Goal: Task Accomplishment & Management: Manage account settings

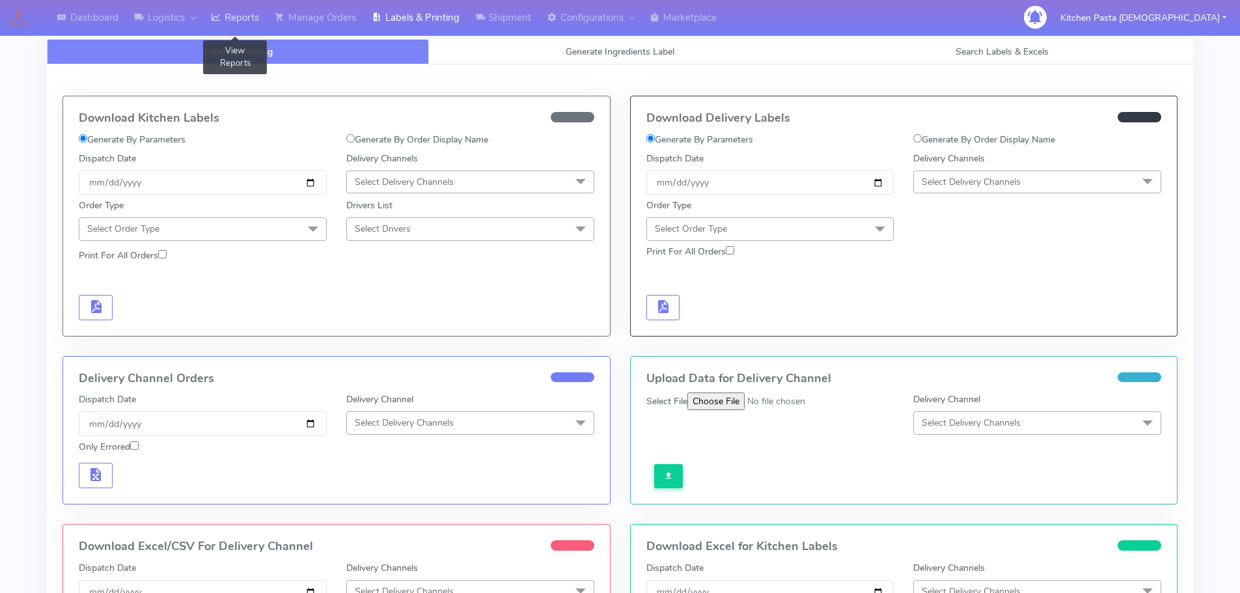
click at [258, 13] on link "Reports" at bounding box center [235, 18] width 64 height 36
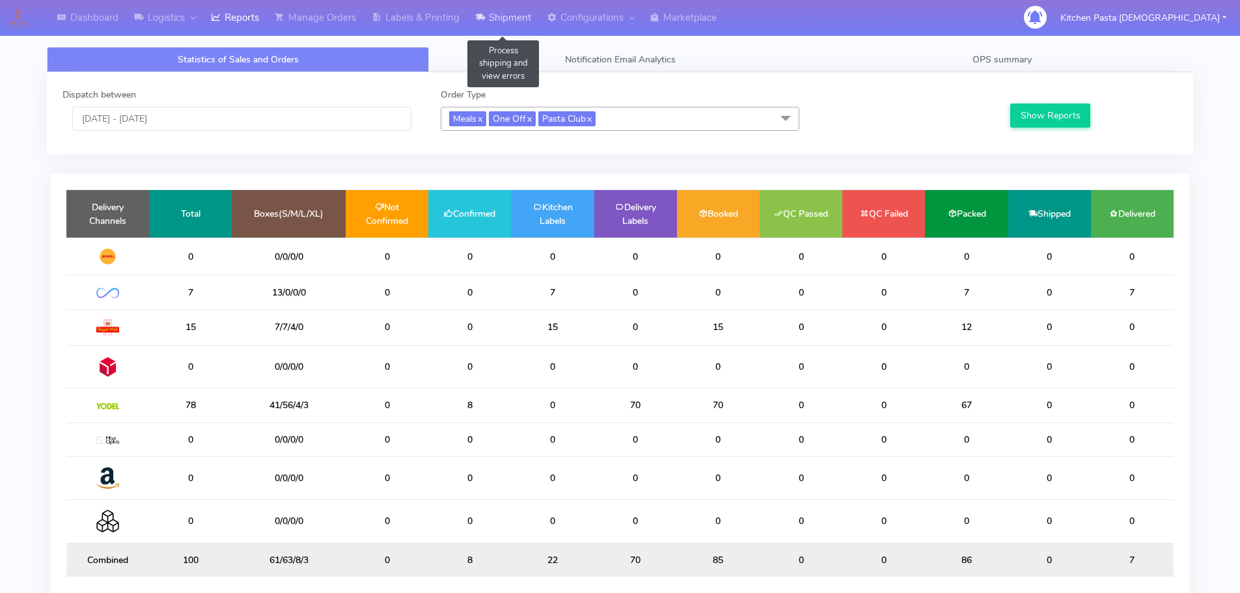
click at [517, 16] on link "Shipment" at bounding box center [503, 18] width 72 height 36
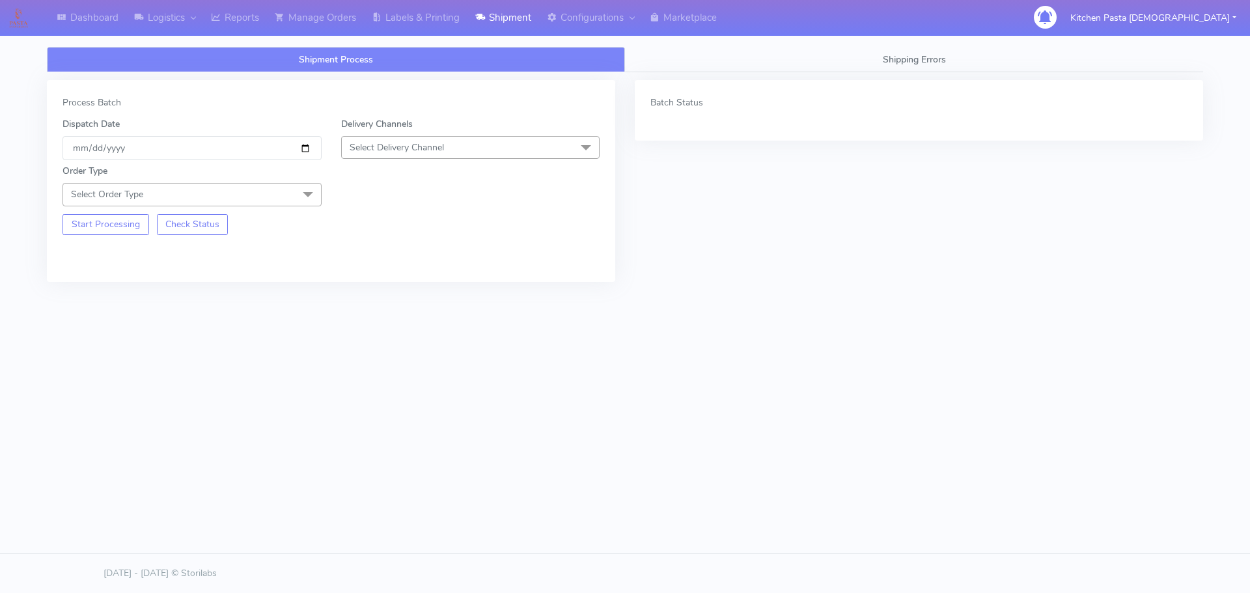
click at [425, 157] on span "Select Delivery Channel" at bounding box center [470, 147] width 259 height 23
click at [391, 285] on li "Yodel" at bounding box center [471, 293] width 258 height 21
click at [267, 196] on span "Select Order Type" at bounding box center [191, 194] width 259 height 23
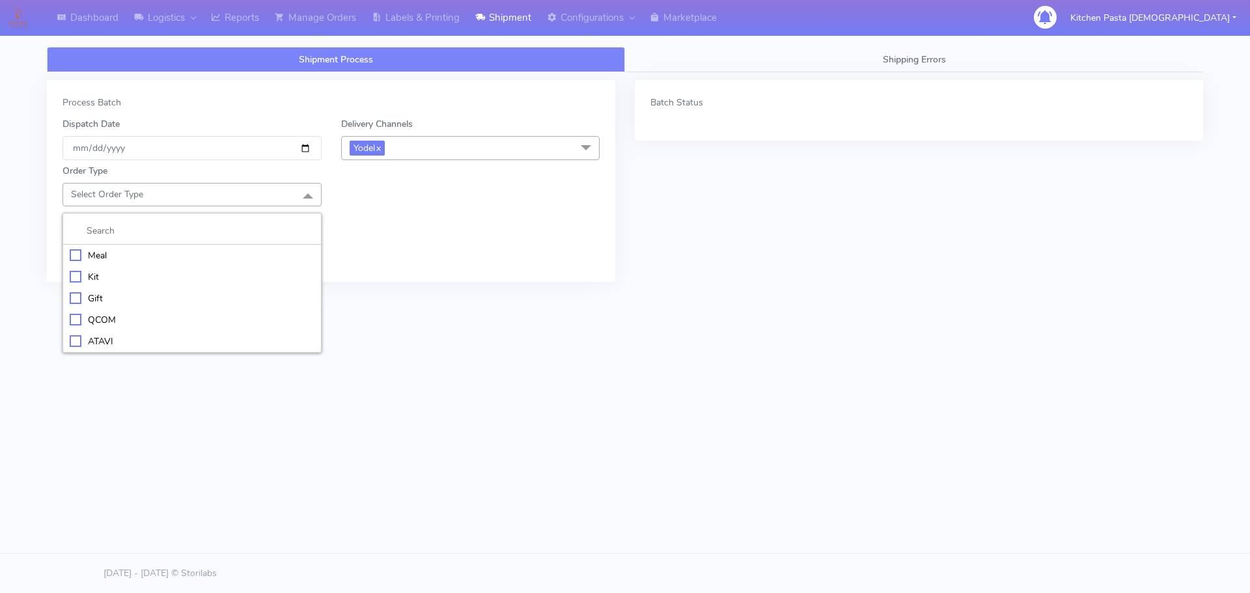
click at [141, 245] on li "Meal" at bounding box center [192, 255] width 258 height 21
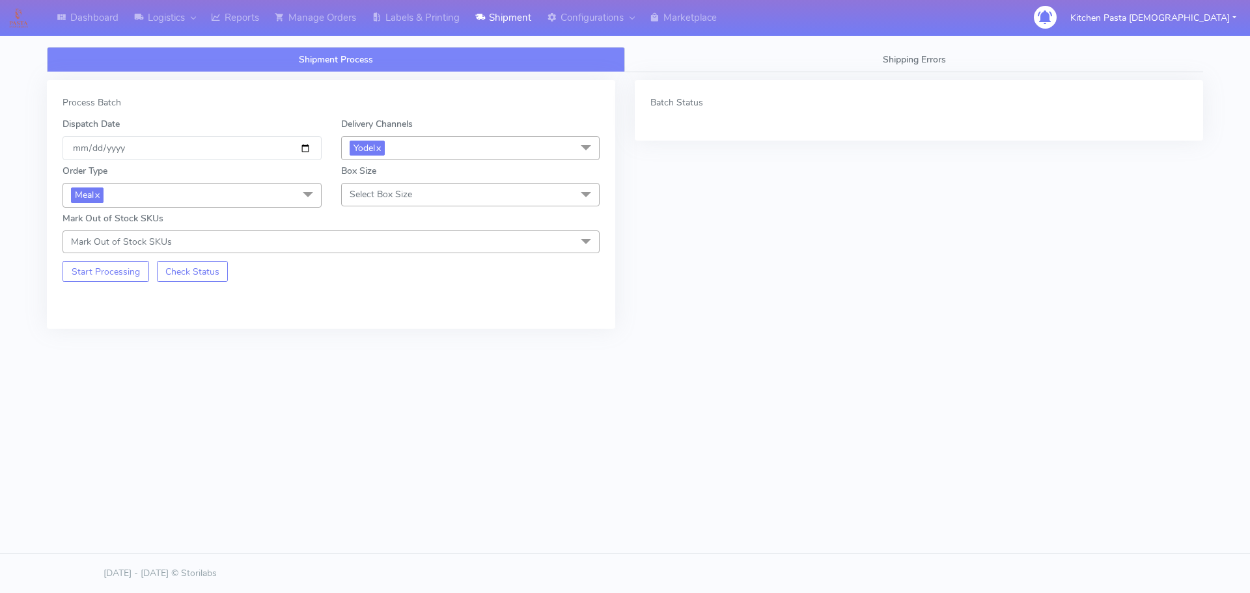
click at [404, 195] on span "Select Box Size" at bounding box center [381, 194] width 62 height 12
click at [412, 331] on li "Mega" at bounding box center [471, 341] width 258 height 21
checkbox input "true"
click at [134, 275] on button "Start Processing" at bounding box center [105, 271] width 87 height 21
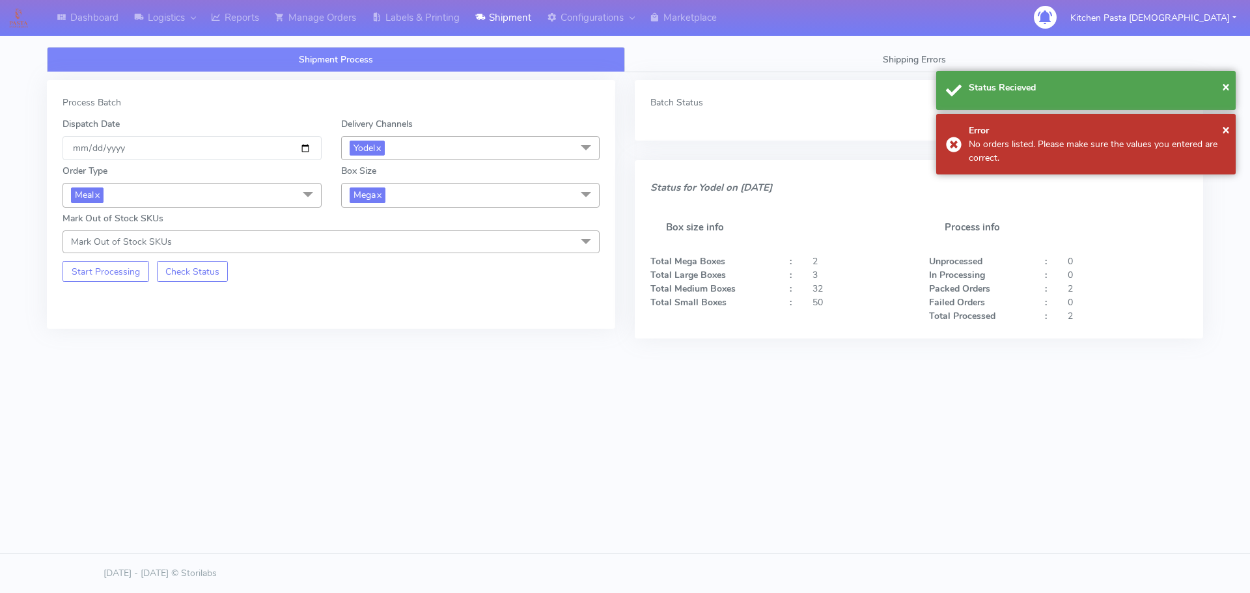
click at [439, 198] on span "Mega x" at bounding box center [470, 195] width 259 height 24
drag, startPoint x: 392, startPoint y: 326, endPoint x: 352, endPoint y: 307, distance: 44.8
click at [392, 324] on div "Large" at bounding box center [470, 321] width 245 height 14
checkbox input "true"
checkbox input "false"
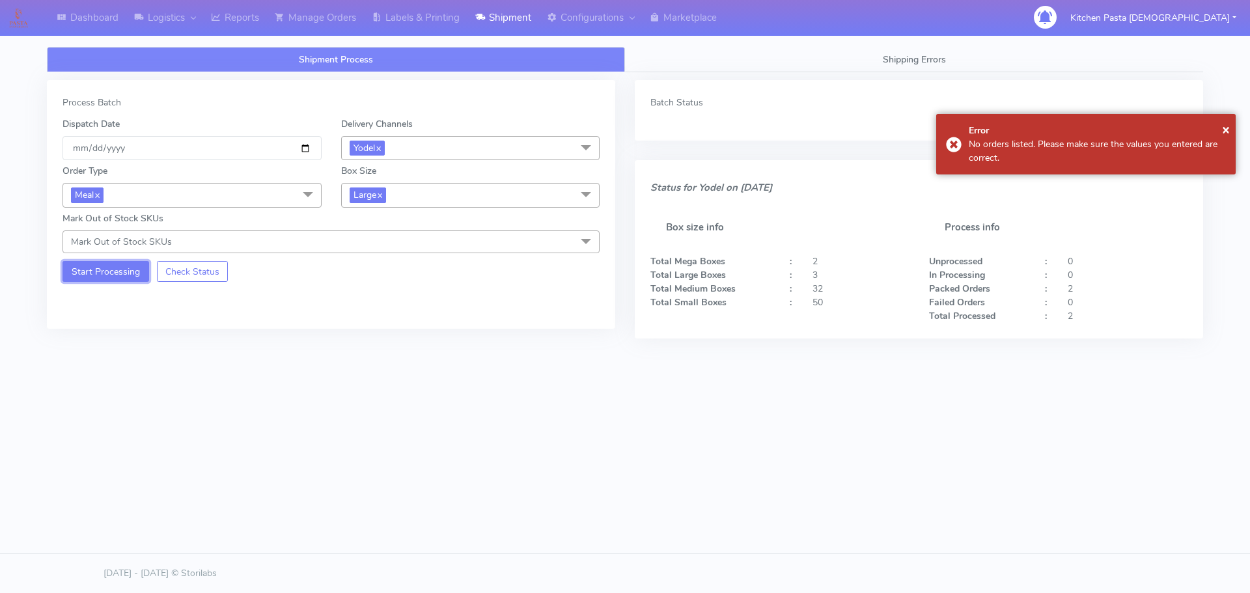
click at [105, 279] on button "Start Processing" at bounding box center [105, 271] width 87 height 21
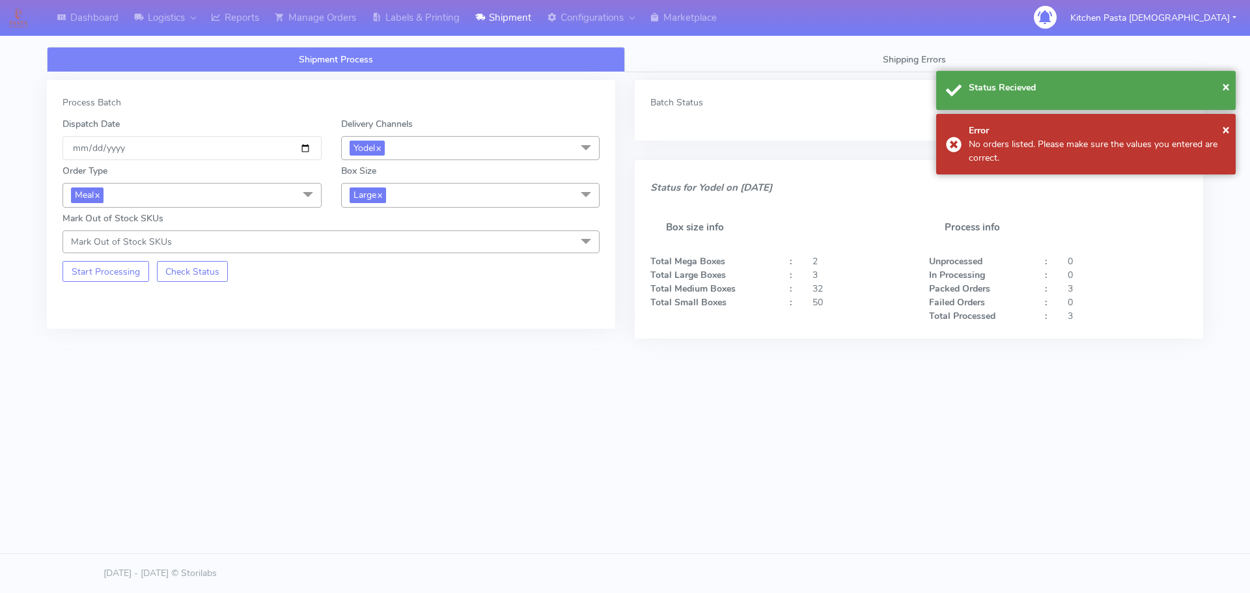
click at [422, 200] on span "Large x" at bounding box center [470, 195] width 259 height 24
click at [391, 302] on div "Medium" at bounding box center [470, 300] width 245 height 14
click at [100, 270] on button "Start Processing" at bounding box center [105, 271] width 87 height 21
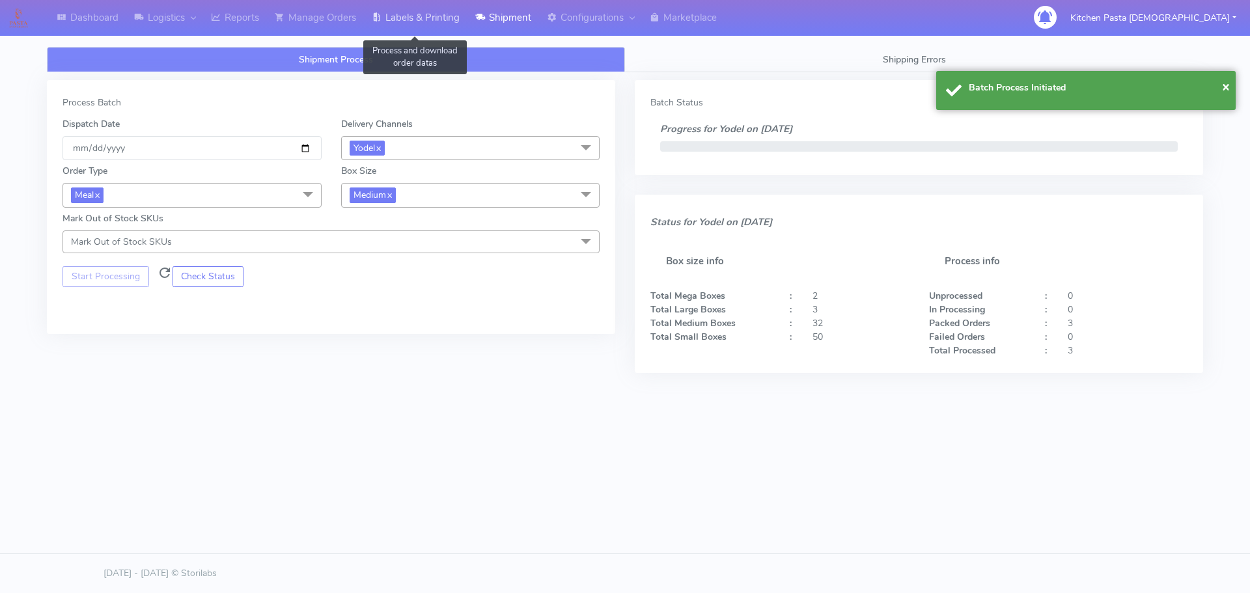
click at [456, 11] on link "Labels & Printing" at bounding box center [416, 18] width 104 height 36
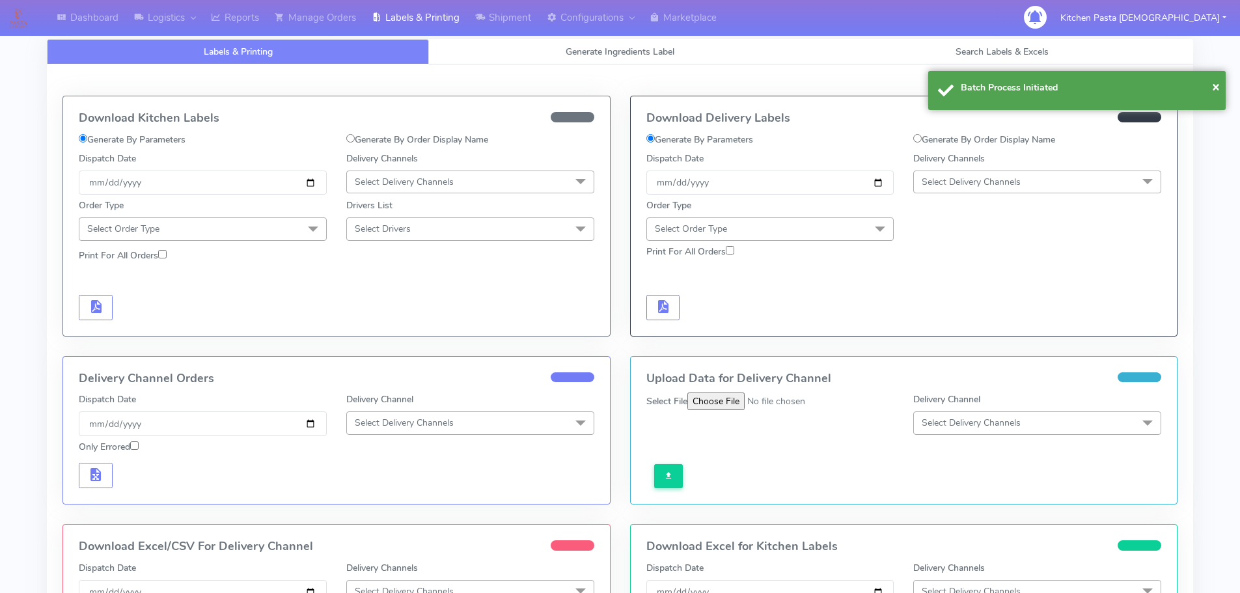
click at [1016, 179] on span "Select Delivery Channels" at bounding box center [971, 182] width 99 height 12
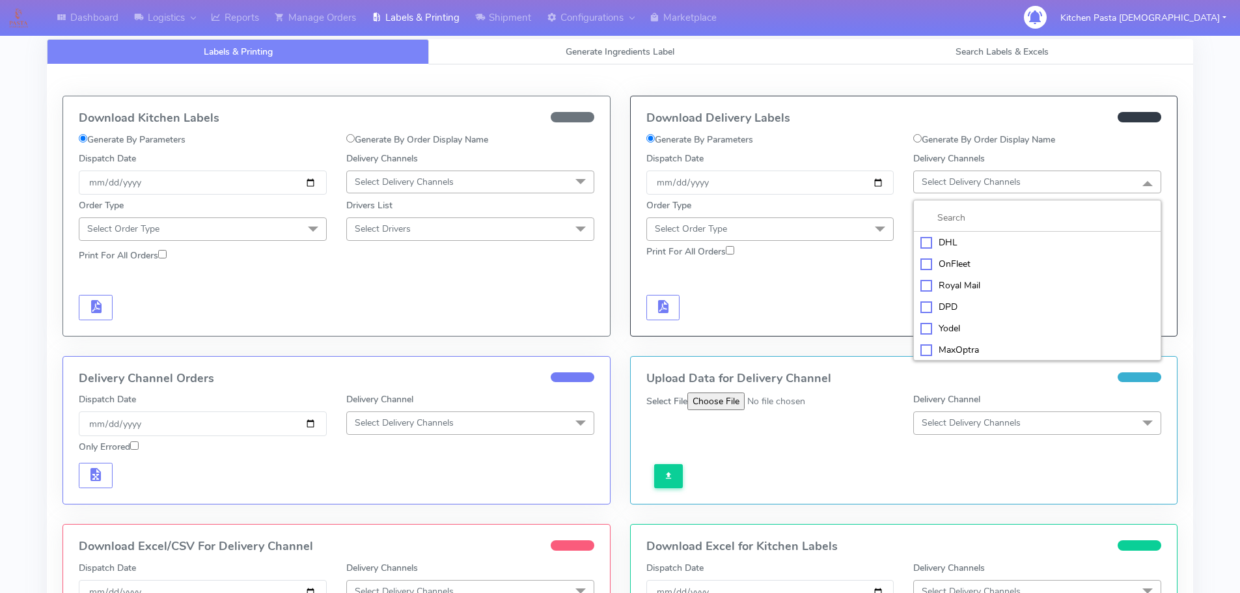
click at [971, 327] on div "Yodel" at bounding box center [1037, 329] width 234 height 14
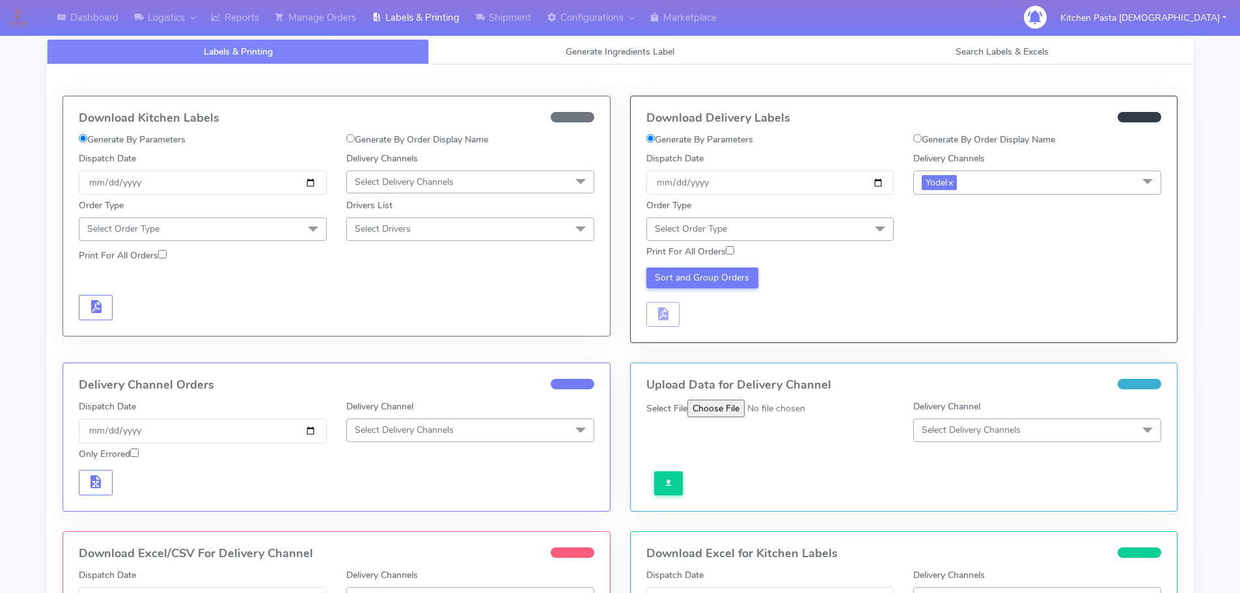
drag, startPoint x: 829, startPoint y: 232, endPoint x: 766, endPoint y: 272, distance: 75.5
click at [830, 231] on span "Select Order Type" at bounding box center [770, 228] width 248 height 23
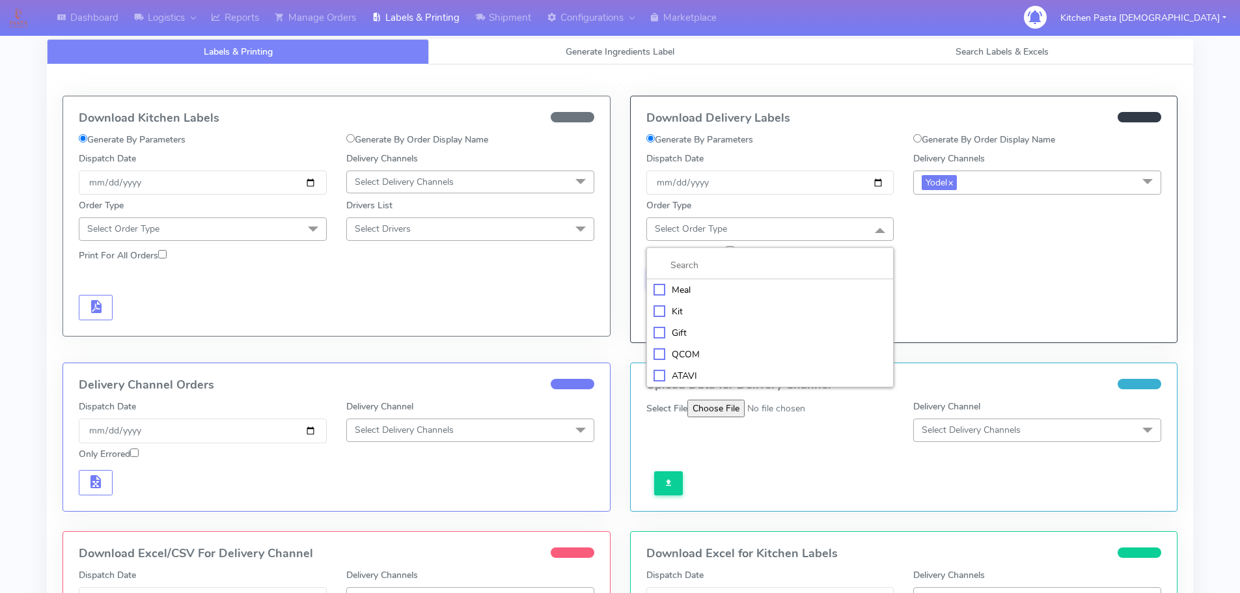
drag, startPoint x: 779, startPoint y: 284, endPoint x: 915, endPoint y: 253, distance: 140.2
click at [783, 284] on div "Meal" at bounding box center [771, 290] width 234 height 14
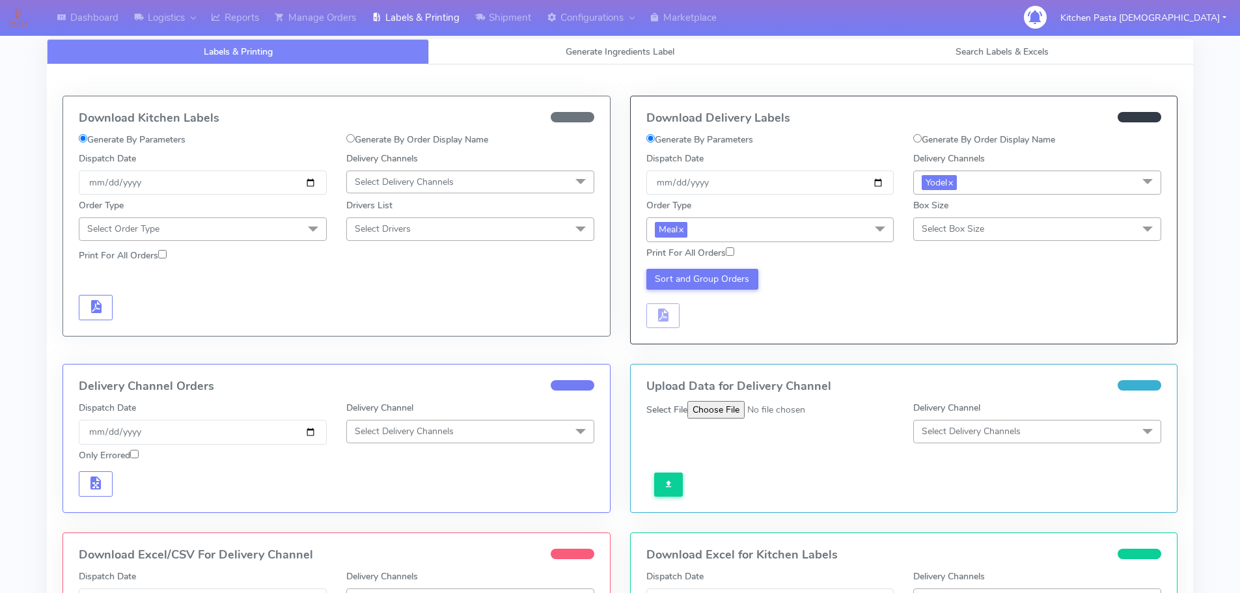
click at [948, 230] on span "Select Box Size" at bounding box center [953, 229] width 62 height 12
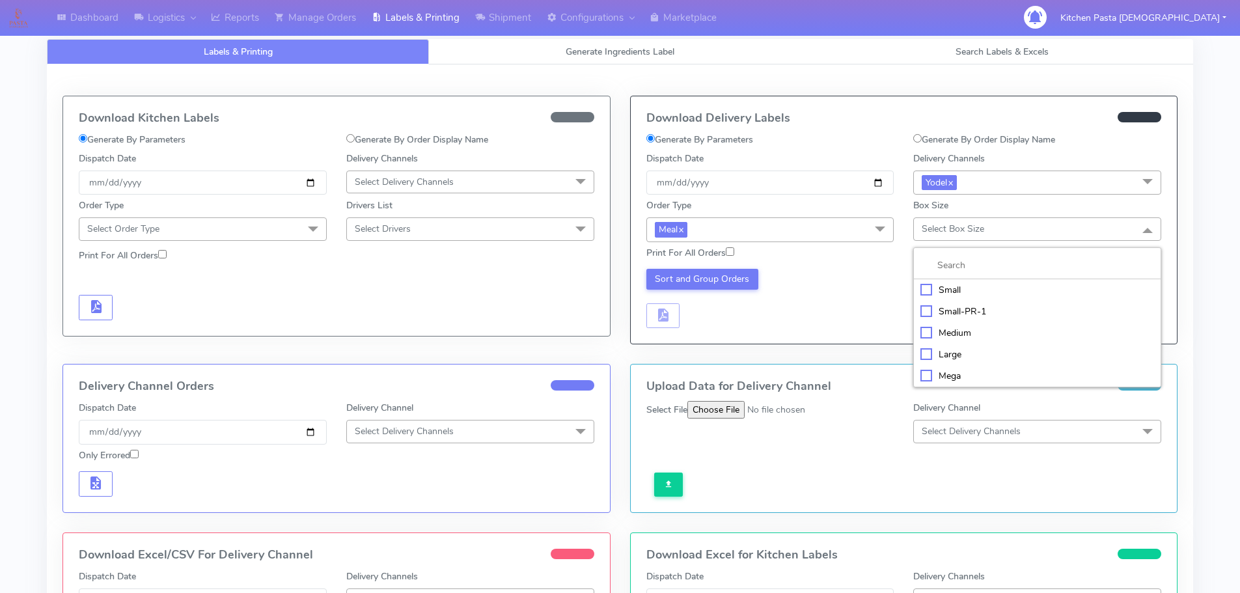
drag, startPoint x: 948, startPoint y: 333, endPoint x: 771, endPoint y: 300, distance: 180.1
click at [948, 334] on div "Medium" at bounding box center [1037, 333] width 234 height 14
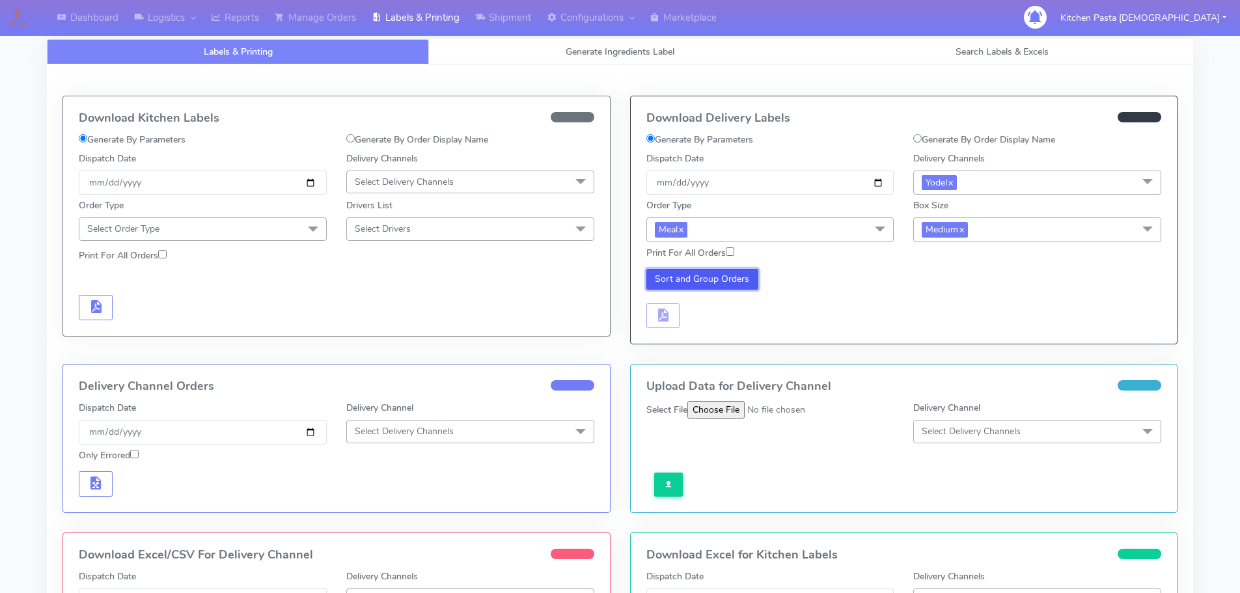
click at [715, 284] on button "Sort and Group Orders" at bounding box center [702, 279] width 113 height 21
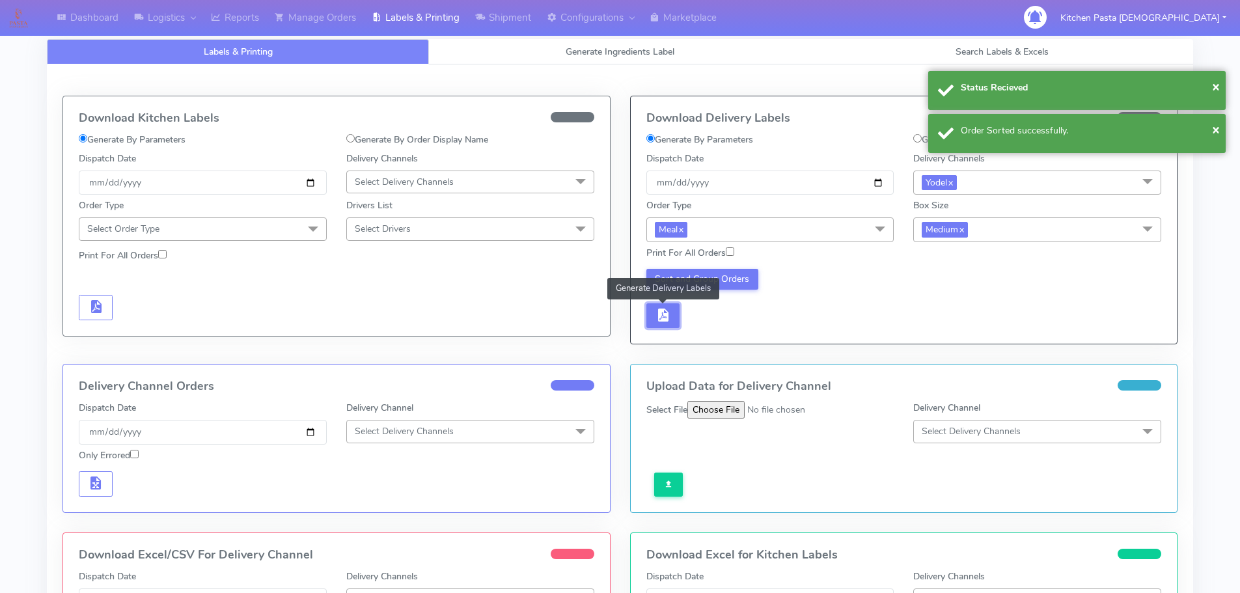
click at [674, 317] on button "button" at bounding box center [663, 315] width 34 height 25
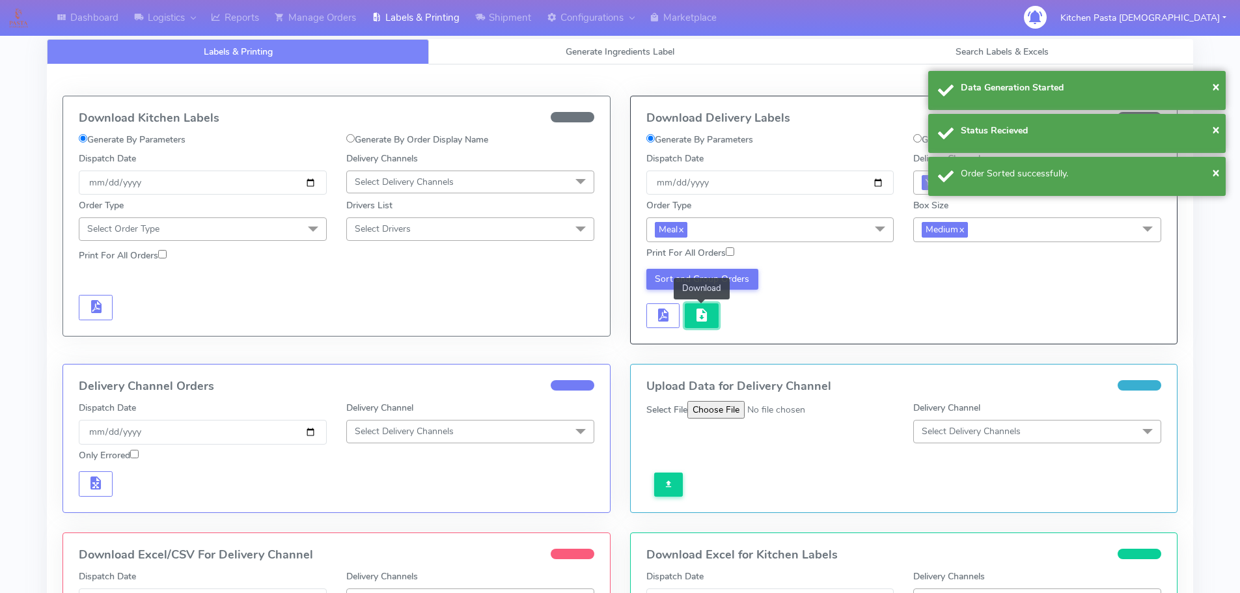
click at [690, 321] on button "button" at bounding box center [702, 315] width 34 height 25
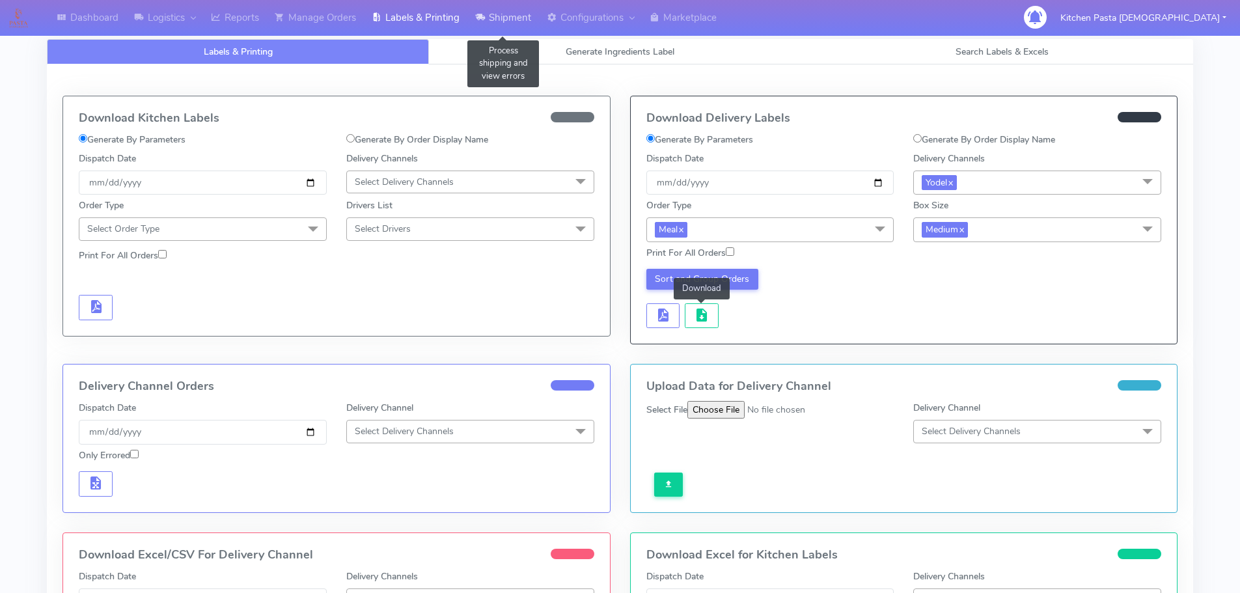
drag, startPoint x: 501, startPoint y: 14, endPoint x: 499, endPoint y: 23, distance: 10.0
click at [501, 14] on link "Shipment" at bounding box center [503, 18] width 72 height 36
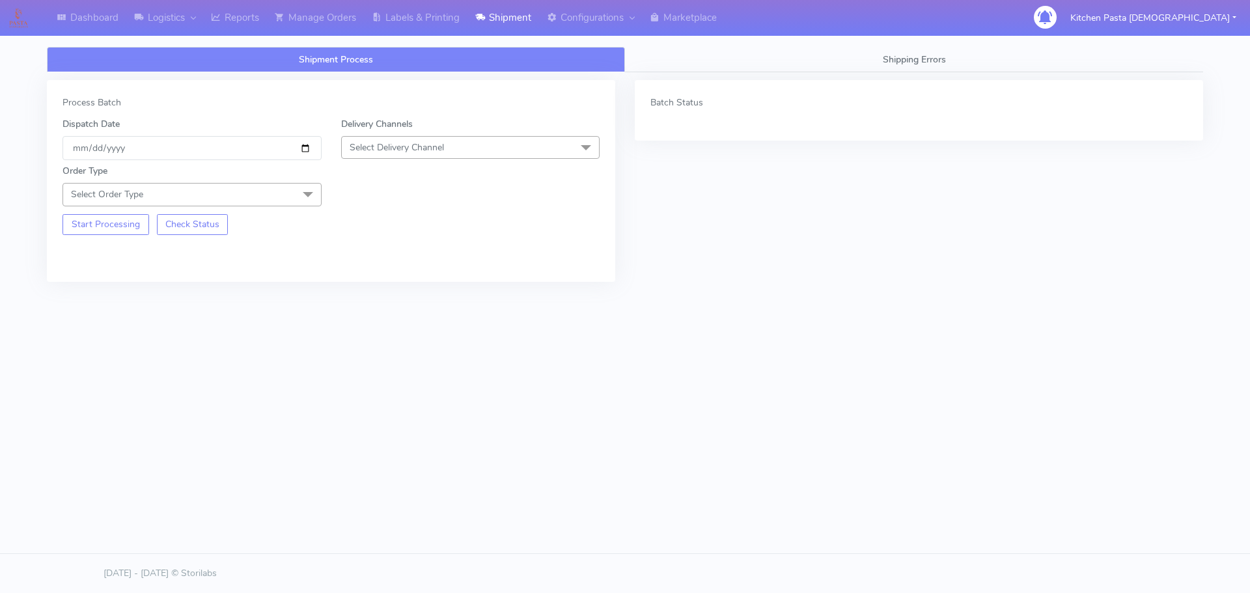
click at [498, 141] on span "Select Delivery Channel" at bounding box center [470, 147] width 259 height 23
click at [377, 292] on div "Yodel" at bounding box center [470, 294] width 245 height 14
click at [285, 191] on span "Select Order Type" at bounding box center [191, 194] width 259 height 23
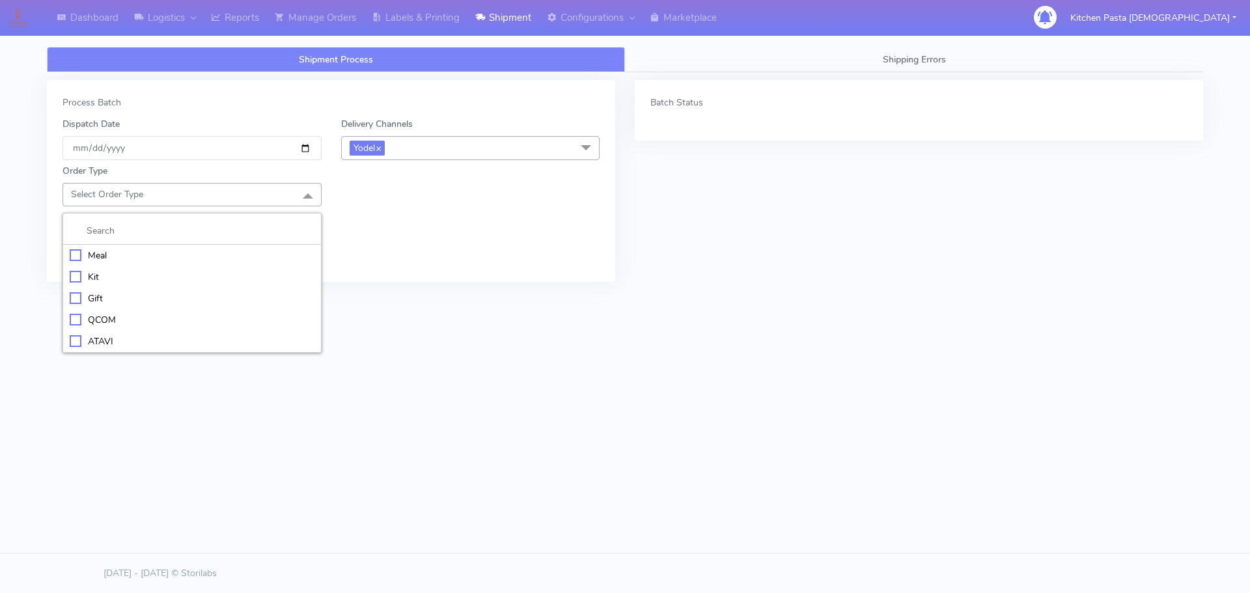
click at [218, 251] on div "Meal" at bounding box center [192, 256] width 245 height 14
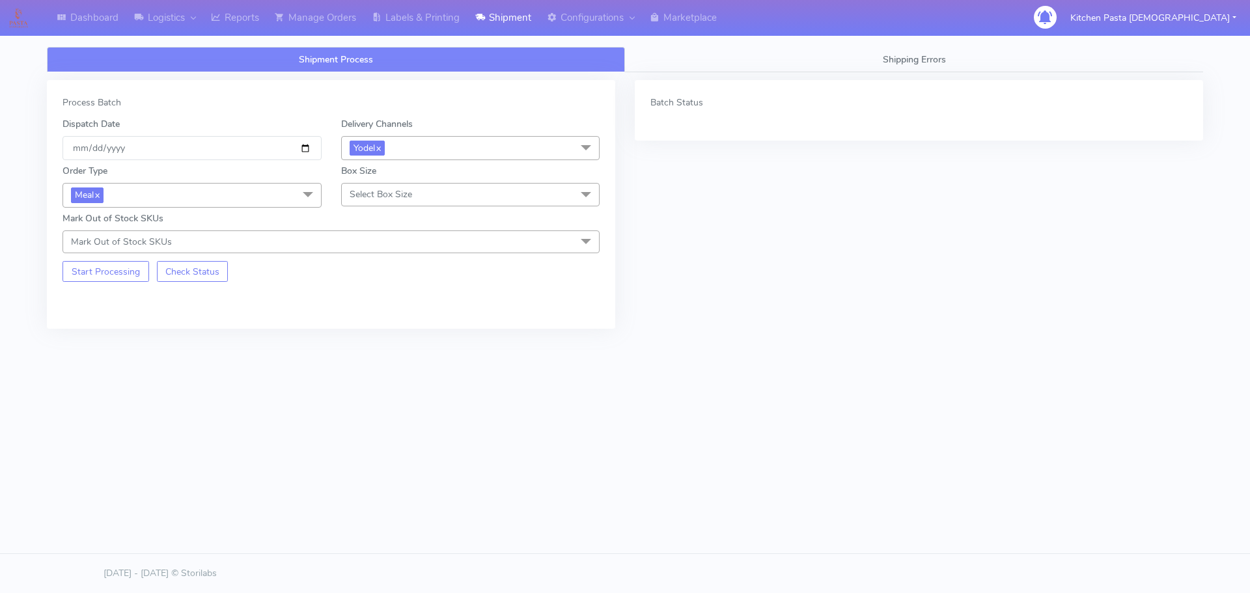
click at [376, 188] on span "Select Box Size" at bounding box center [381, 194] width 62 height 12
click at [365, 256] on div "Small" at bounding box center [470, 256] width 245 height 14
click at [121, 277] on button "Start Processing" at bounding box center [105, 271] width 87 height 21
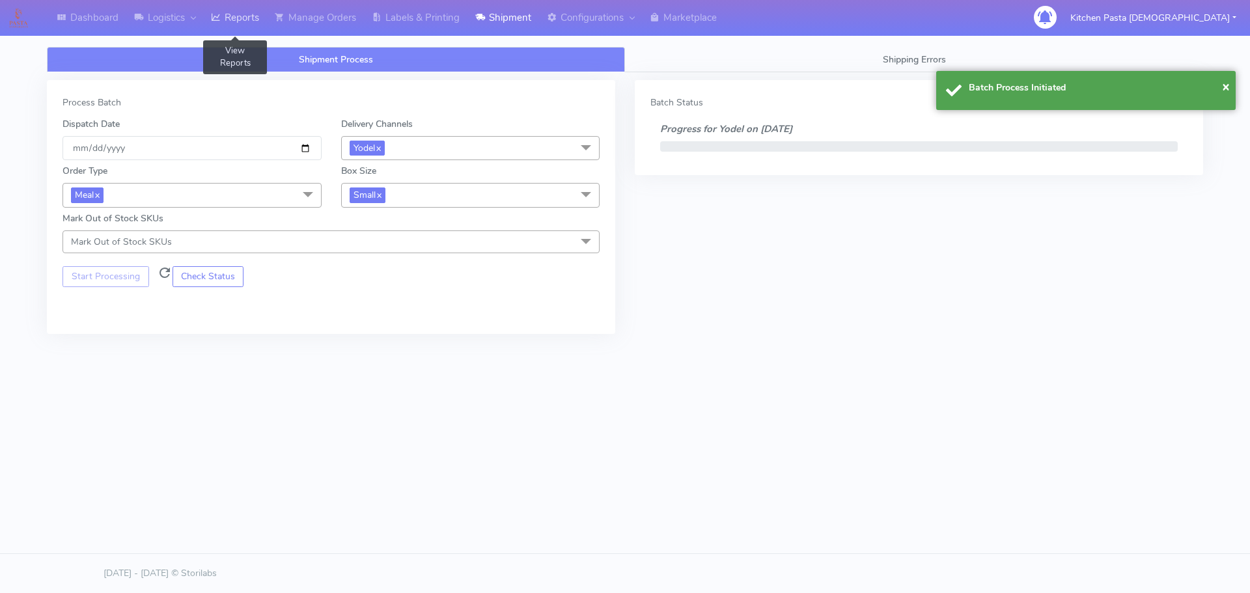
click at [221, 25] on link "Reports" at bounding box center [235, 18] width 64 height 36
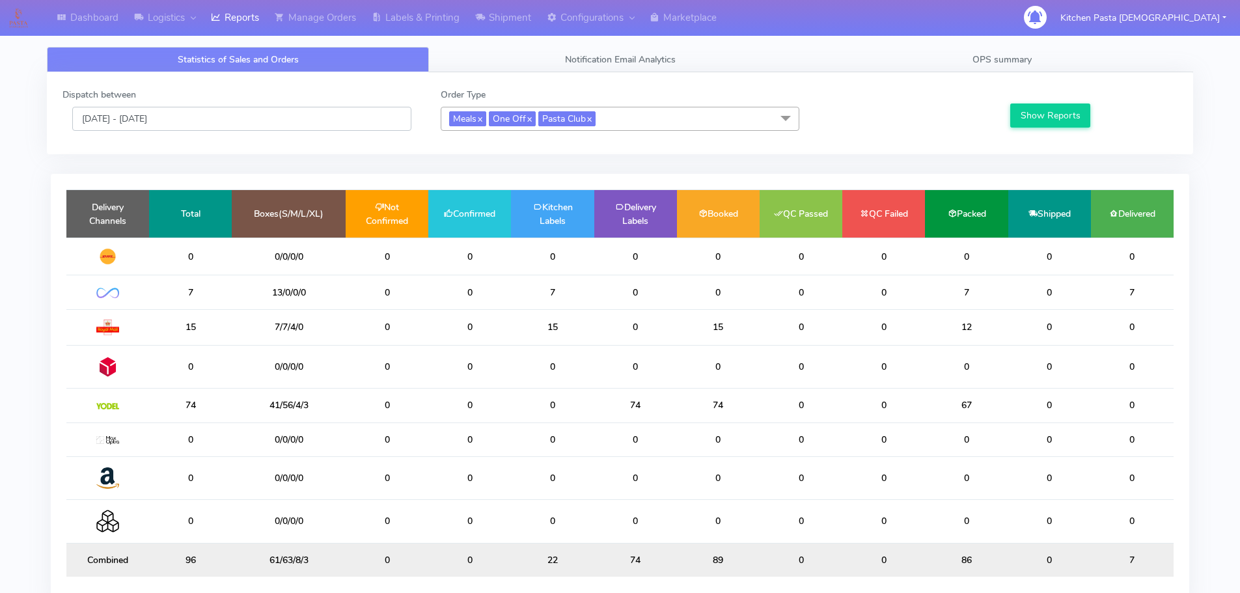
click at [353, 112] on input "[DATE] - [DATE]" at bounding box center [241, 119] width 339 height 24
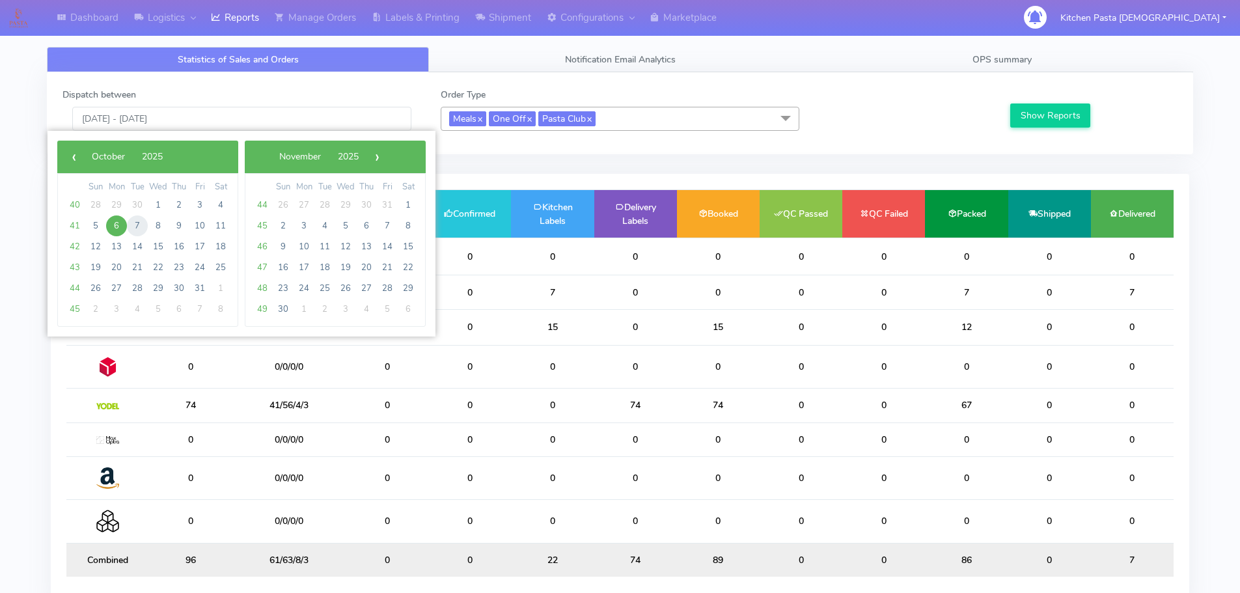
click at [135, 231] on span "7" at bounding box center [137, 225] width 21 height 21
type input "07/10/2025 - 07/10/2025"
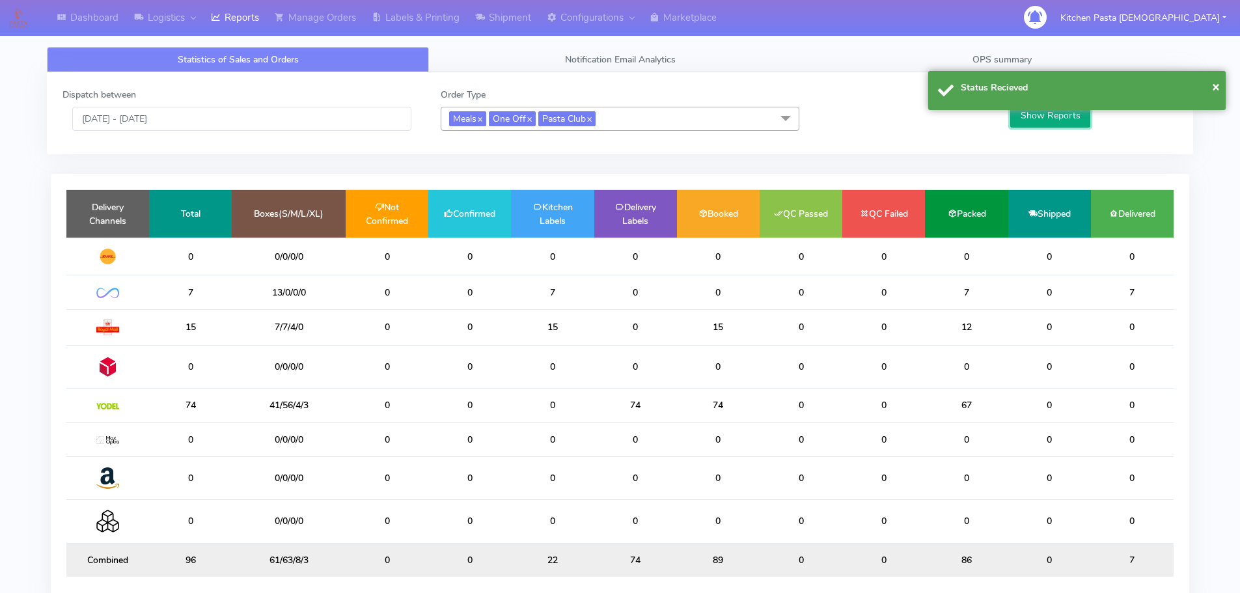
click at [1064, 120] on button "Show Reports" at bounding box center [1050, 116] width 80 height 24
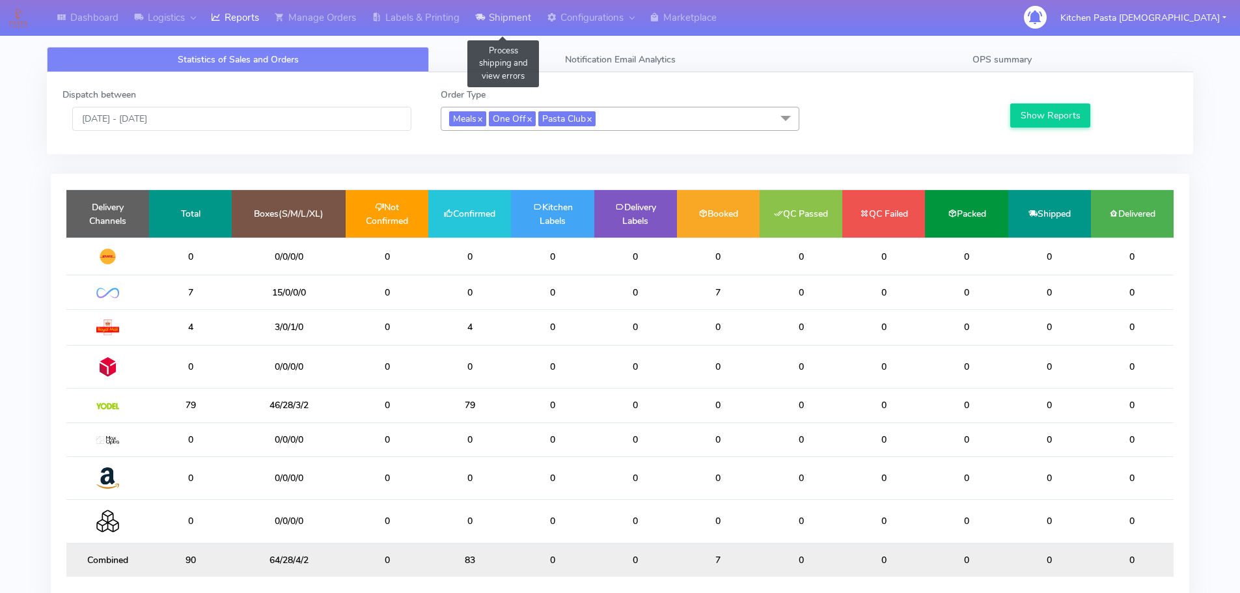
click at [497, 26] on link "Shipment" at bounding box center [503, 18] width 72 height 36
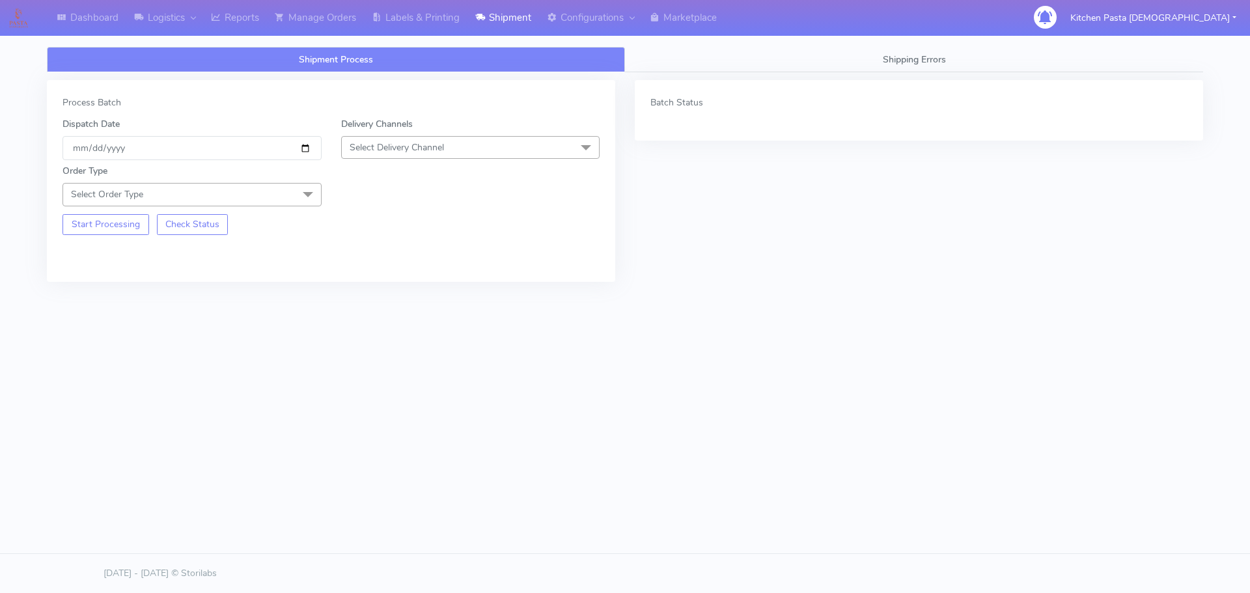
click at [465, 141] on span "Select Delivery Channel" at bounding box center [470, 147] width 259 height 23
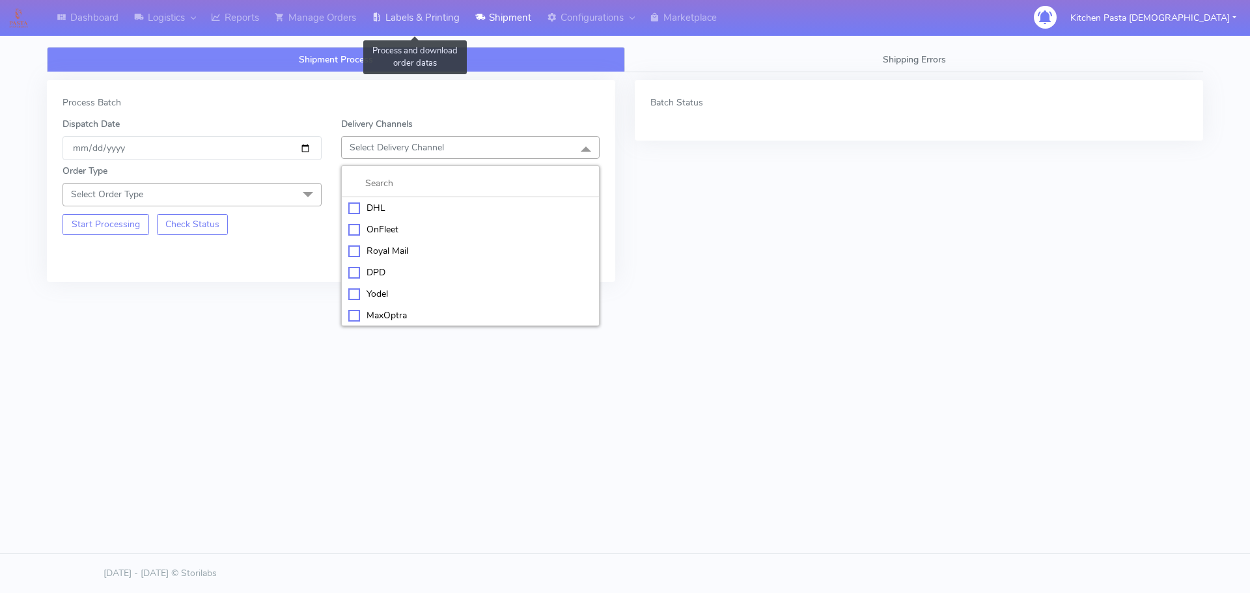
click at [451, 13] on link "Labels & Printing" at bounding box center [416, 18] width 104 height 36
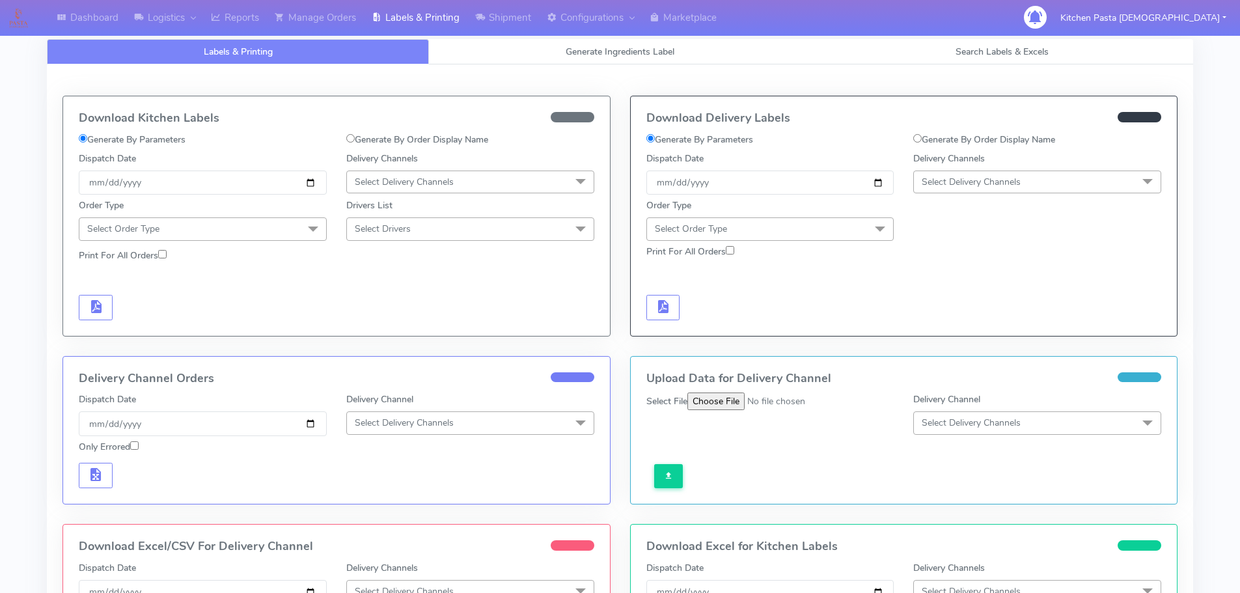
click at [932, 178] on span "Select Delivery Channels" at bounding box center [971, 182] width 99 height 12
drag, startPoint x: 927, startPoint y: 325, endPoint x: 838, endPoint y: 257, distance: 111.8
click at [928, 325] on div "Yodel" at bounding box center [1037, 329] width 234 height 14
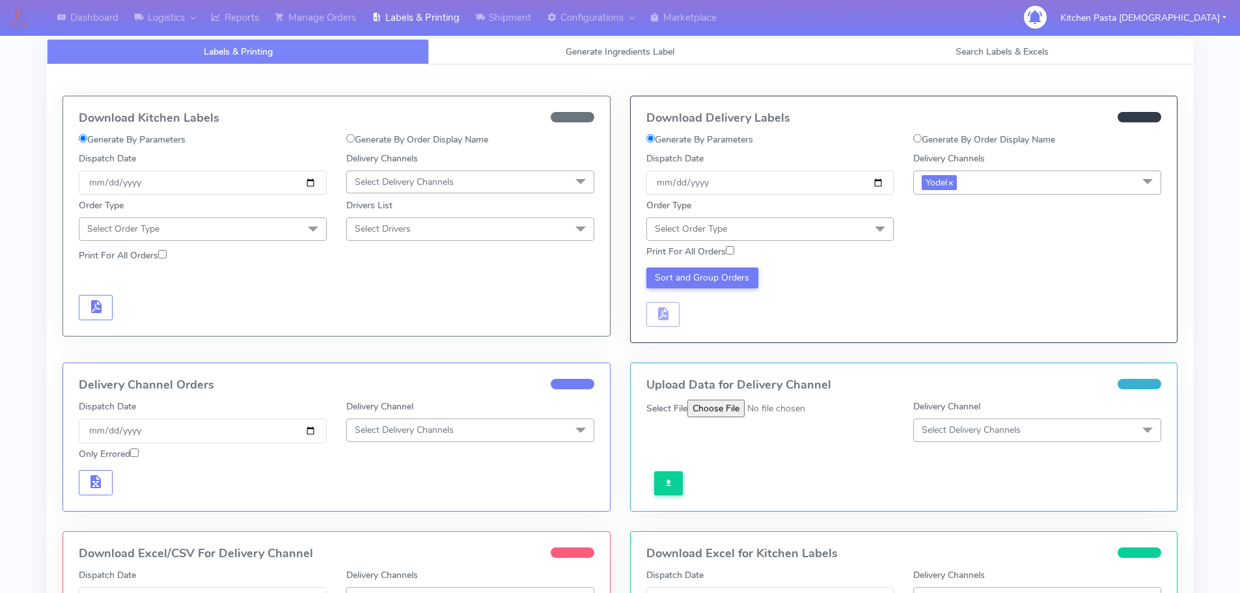
click at [831, 228] on span "Select Order Type" at bounding box center [770, 228] width 248 height 23
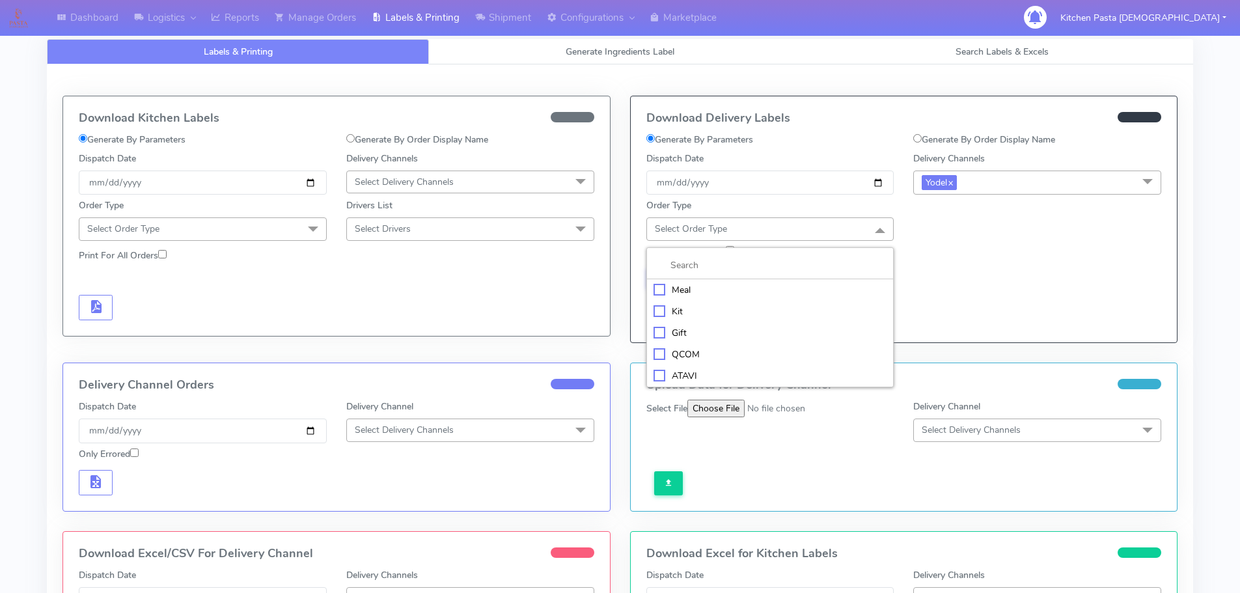
click at [724, 285] on div "Meal" at bounding box center [771, 290] width 234 height 14
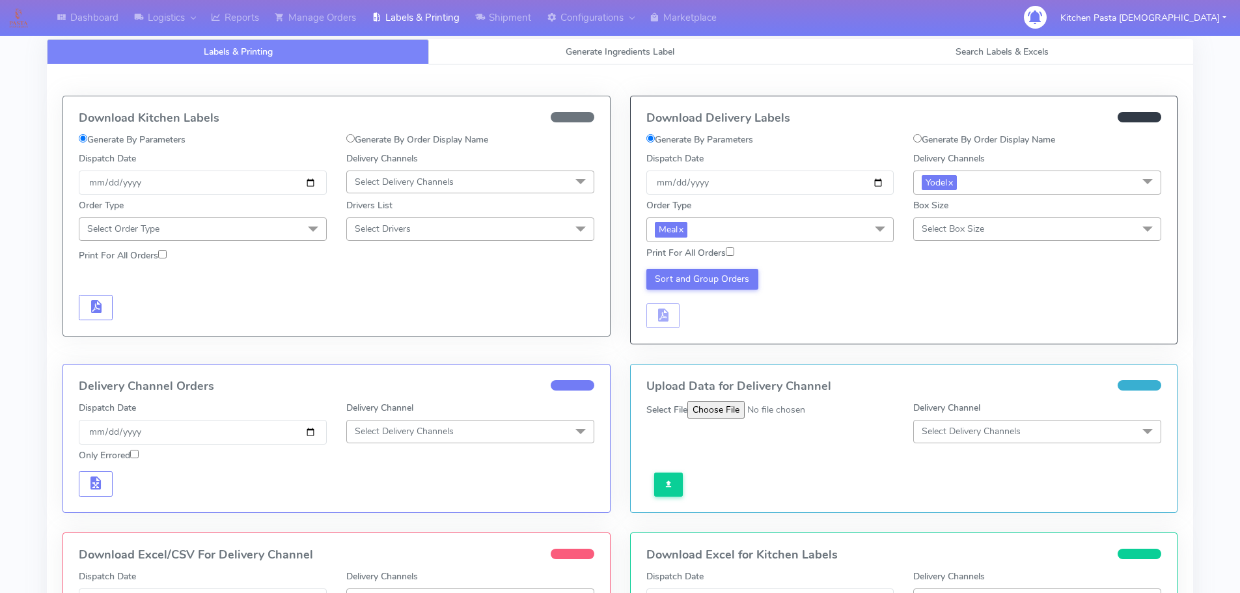
click at [964, 244] on div "Print For All Orders" at bounding box center [904, 253] width 535 height 23
click at [943, 233] on span "Select Box Size" at bounding box center [953, 229] width 62 height 12
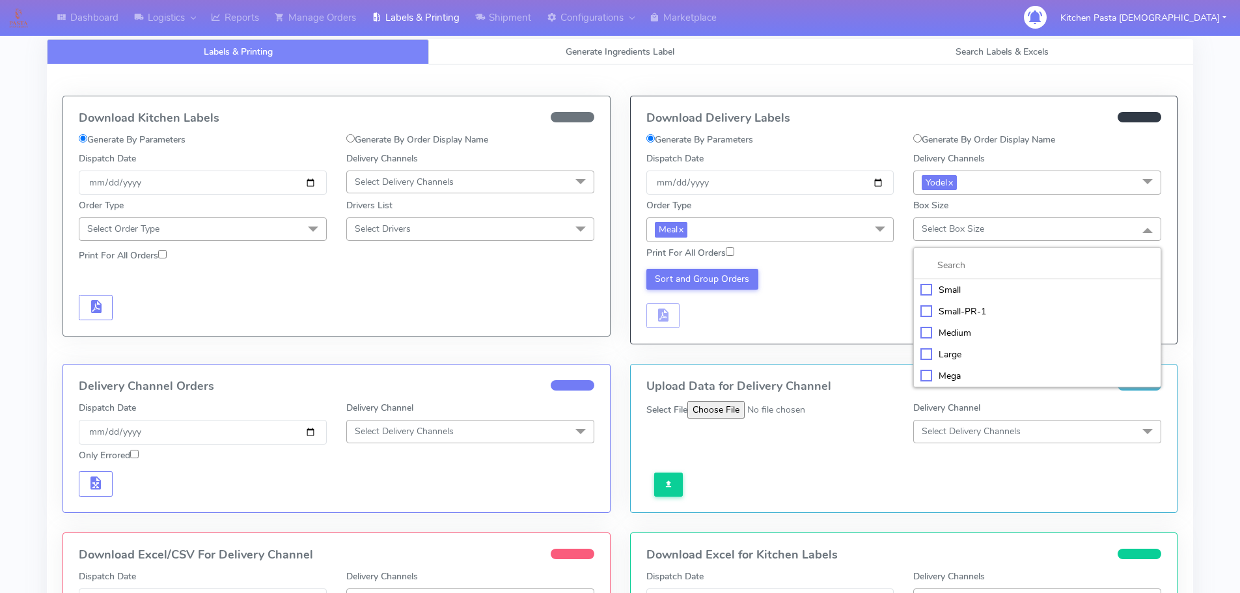
drag, startPoint x: 928, startPoint y: 283, endPoint x: 911, endPoint y: 286, distance: 16.6
click at [928, 283] on div "Small" at bounding box center [1037, 290] width 234 height 14
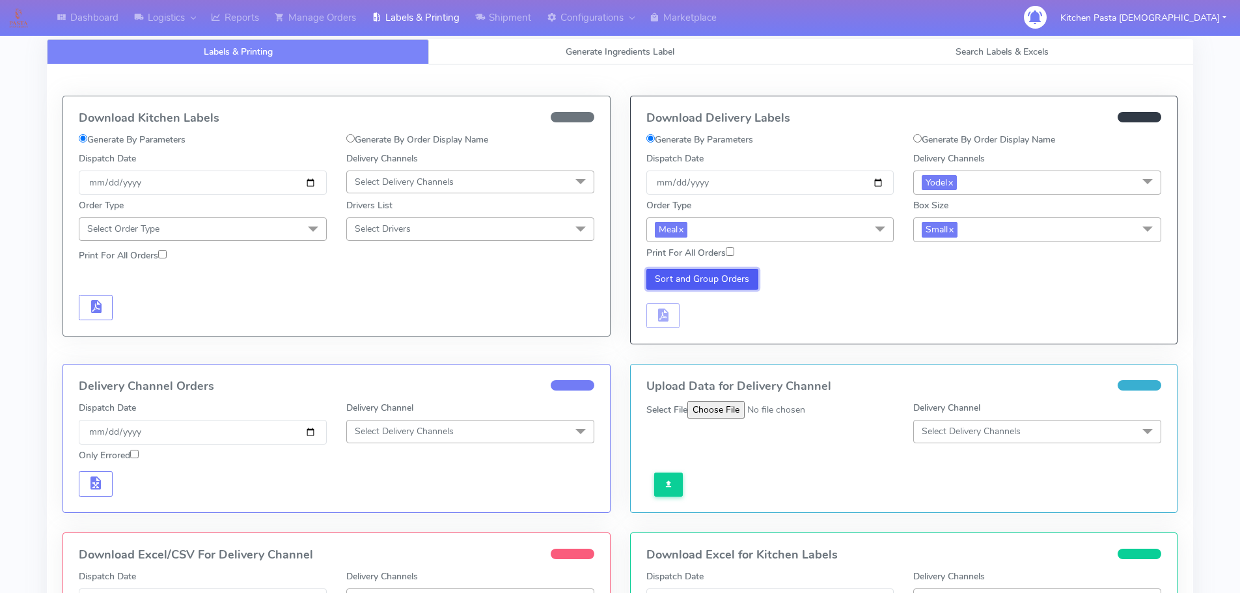
click at [718, 287] on button "Sort and Group Orders" at bounding box center [702, 279] width 113 height 21
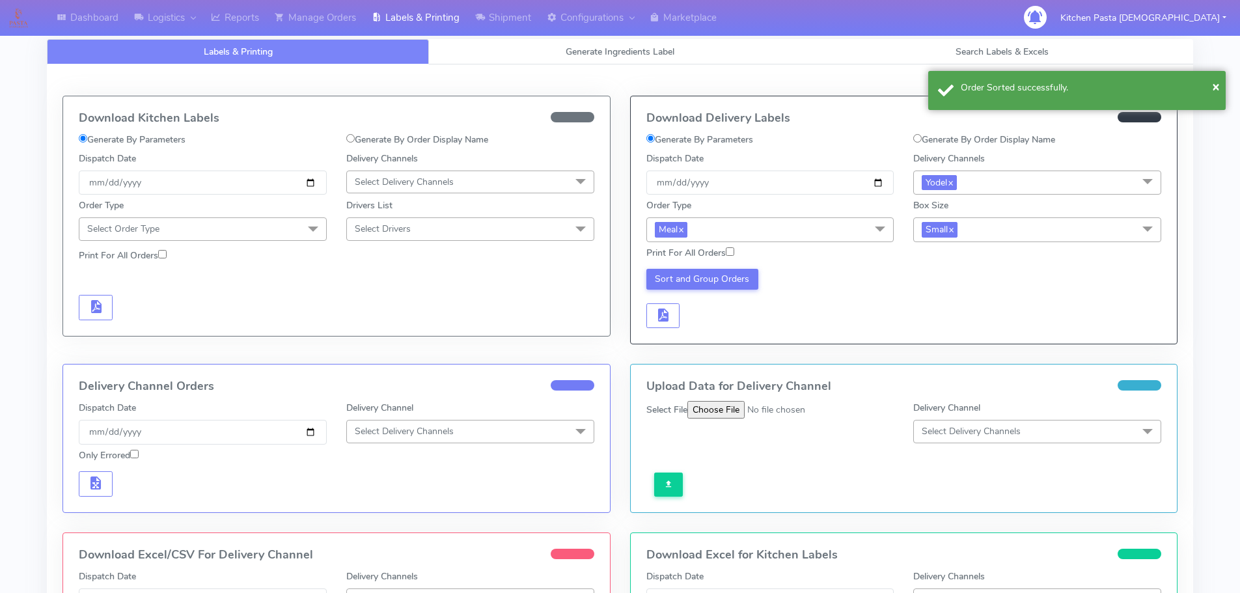
click at [687, 320] on div "Sort and Group Orders" at bounding box center [771, 299] width 268 height 60
drag, startPoint x: 671, startPoint y: 320, endPoint x: 686, endPoint y: 317, distance: 15.2
click at [670, 320] on button "button" at bounding box center [663, 315] width 34 height 25
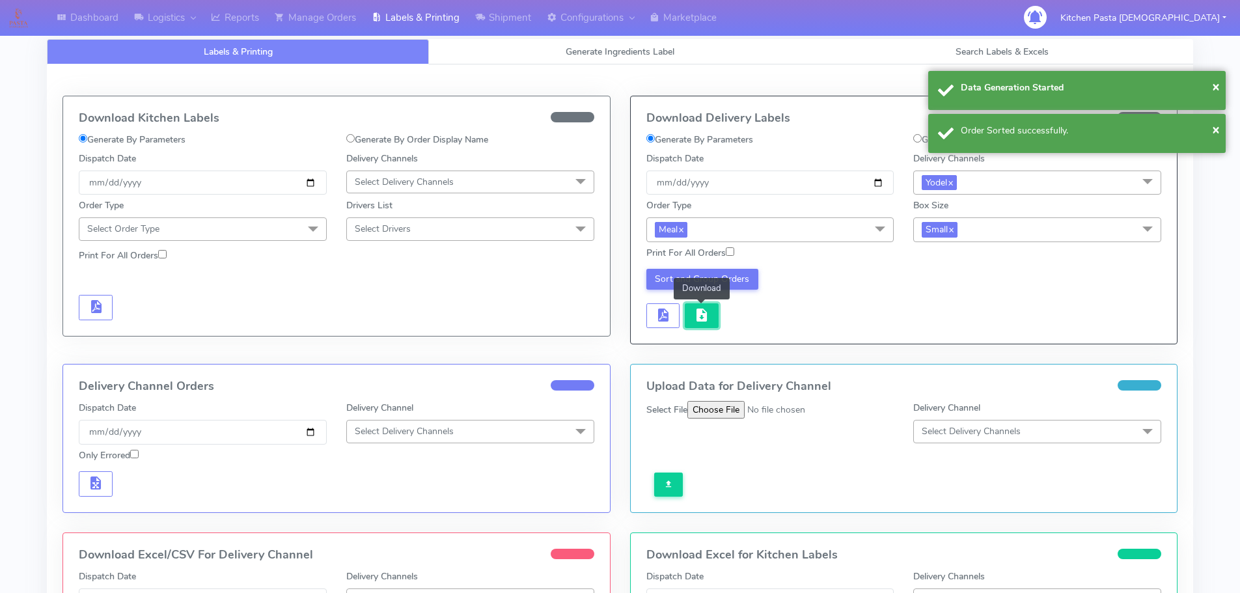
click at [699, 317] on span "button" at bounding box center [702, 318] width 16 height 12
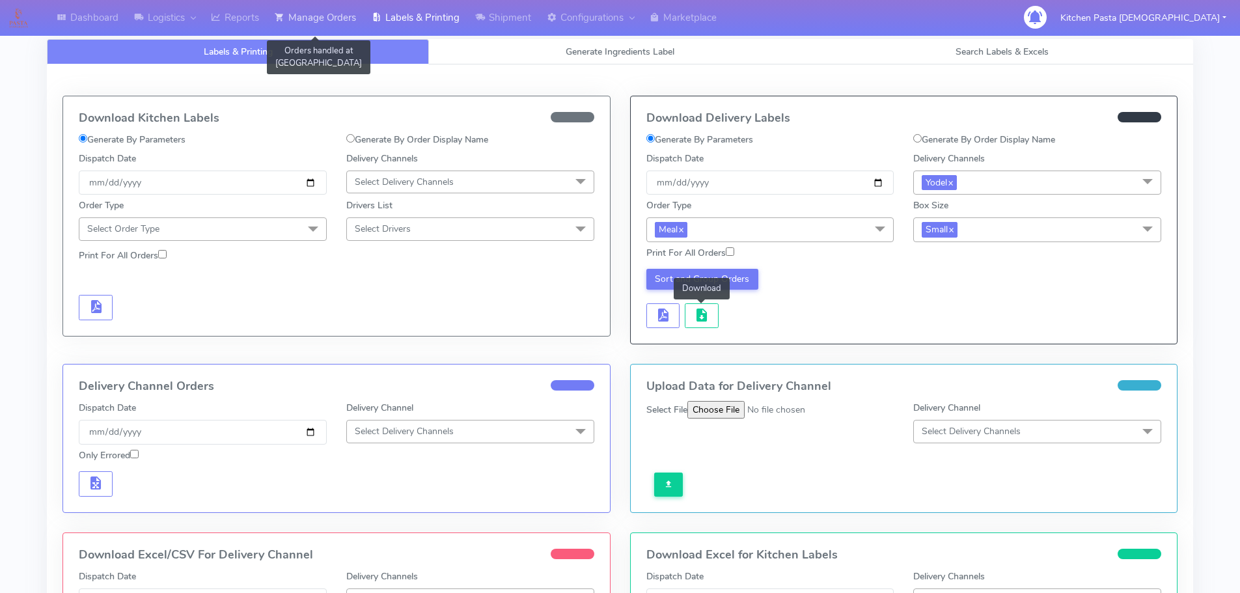
click at [319, 18] on link "Manage Orders" at bounding box center [315, 18] width 97 height 36
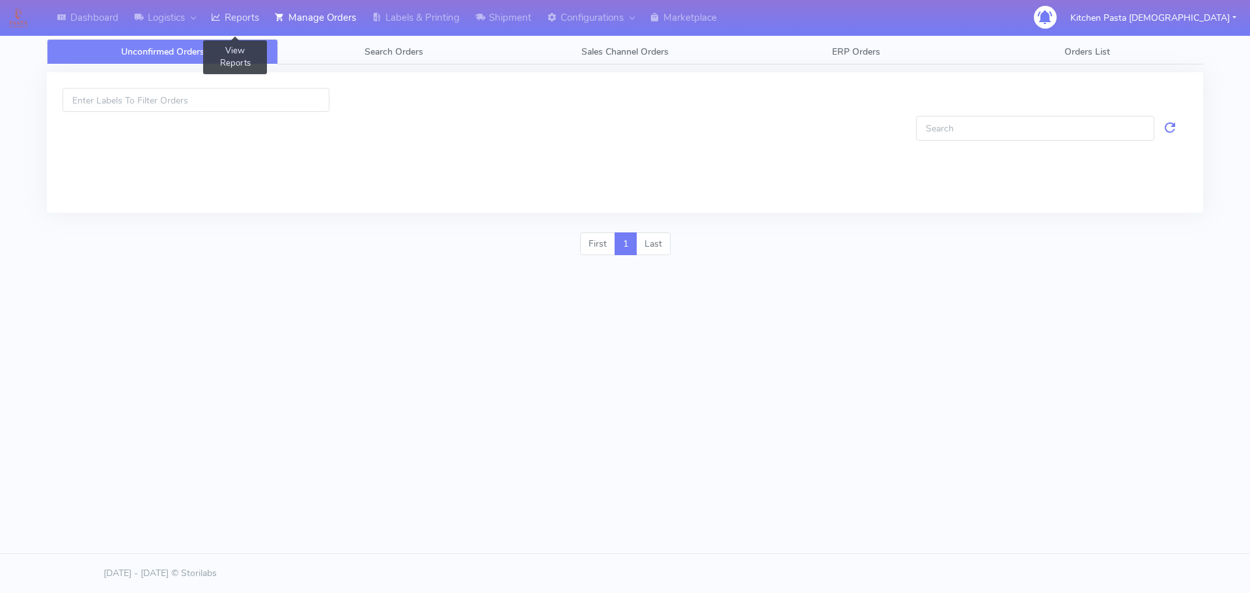
click at [227, 25] on link "Reports" at bounding box center [235, 18] width 64 height 36
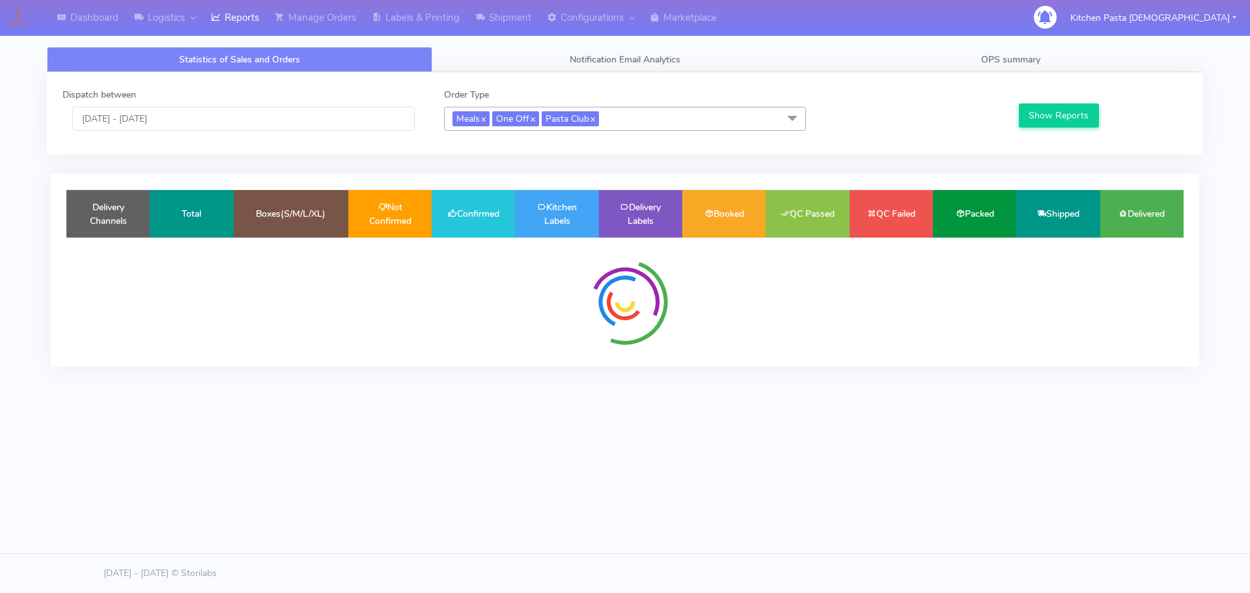
click at [644, 115] on span "Meals x One Off x Pasta Club x" at bounding box center [625, 119] width 362 height 24
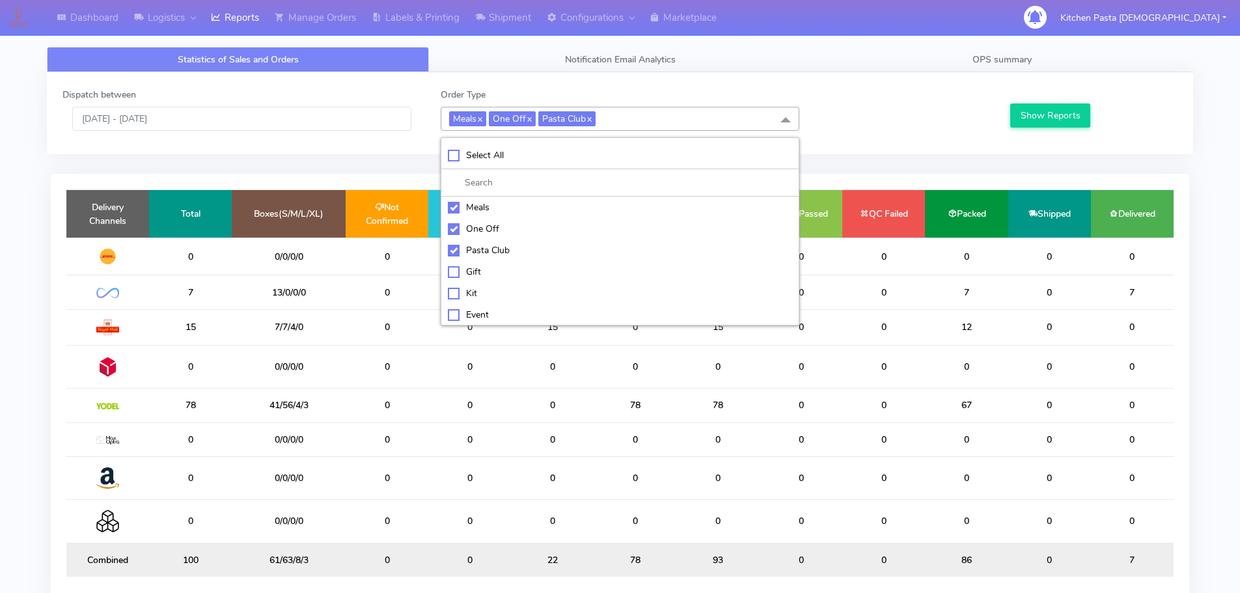
click at [475, 210] on div "Meals" at bounding box center [620, 207] width 344 height 14
checkbox input "false"
drag, startPoint x: 477, startPoint y: 221, endPoint x: 480, endPoint y: 243, distance: 22.4
click at [477, 220] on li "One Off" at bounding box center [619, 228] width 357 height 21
checkbox input "false"
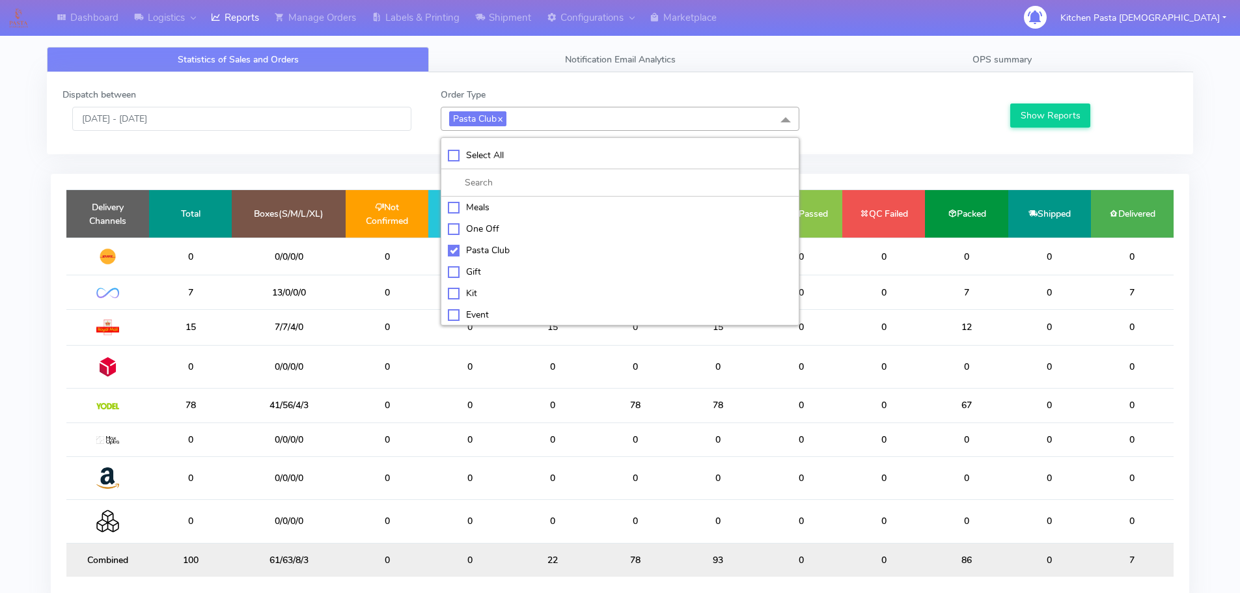
click at [481, 255] on div "Pasta Club" at bounding box center [620, 250] width 344 height 14
checkbox input "false"
click at [469, 283] on li "Kit" at bounding box center [619, 291] width 357 height 21
checkbox input "true"
click at [1058, 118] on button "Show Reports" at bounding box center [1050, 116] width 80 height 24
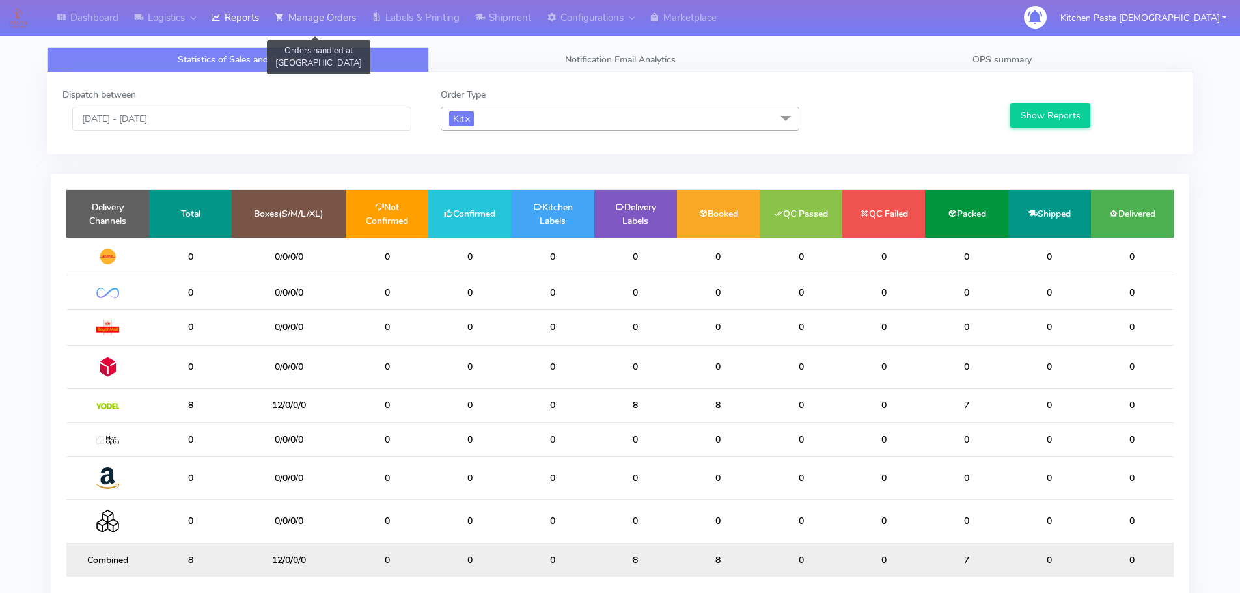
click at [345, 10] on link "Manage Orders" at bounding box center [315, 18] width 97 height 36
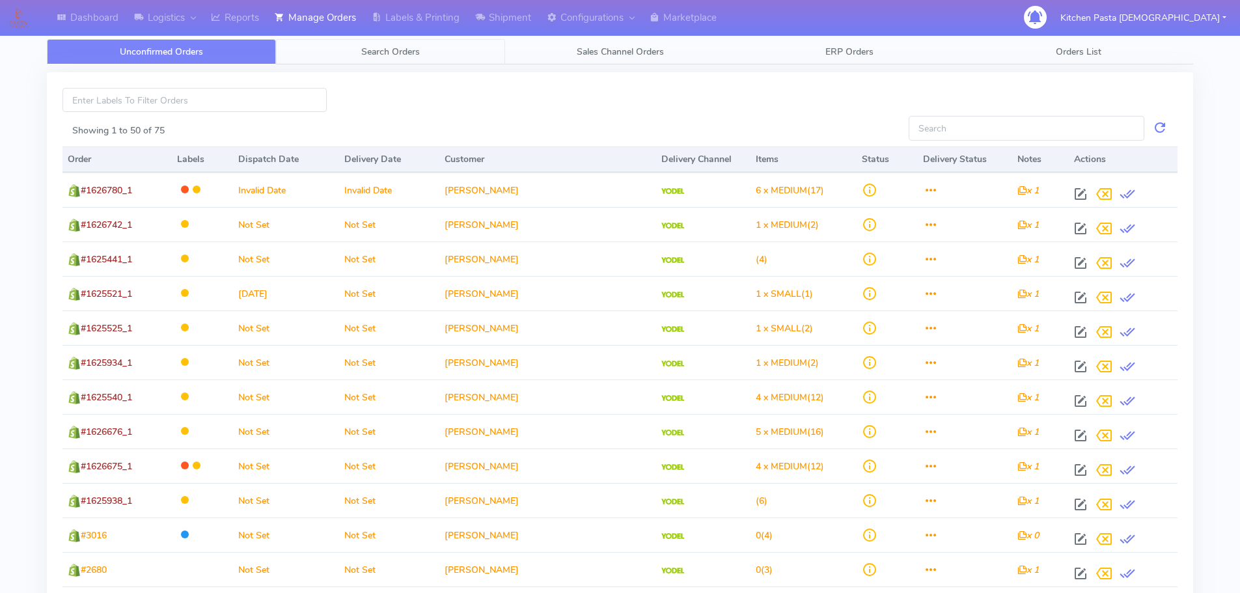
click at [338, 57] on link "Search Orders" at bounding box center [390, 51] width 229 height 25
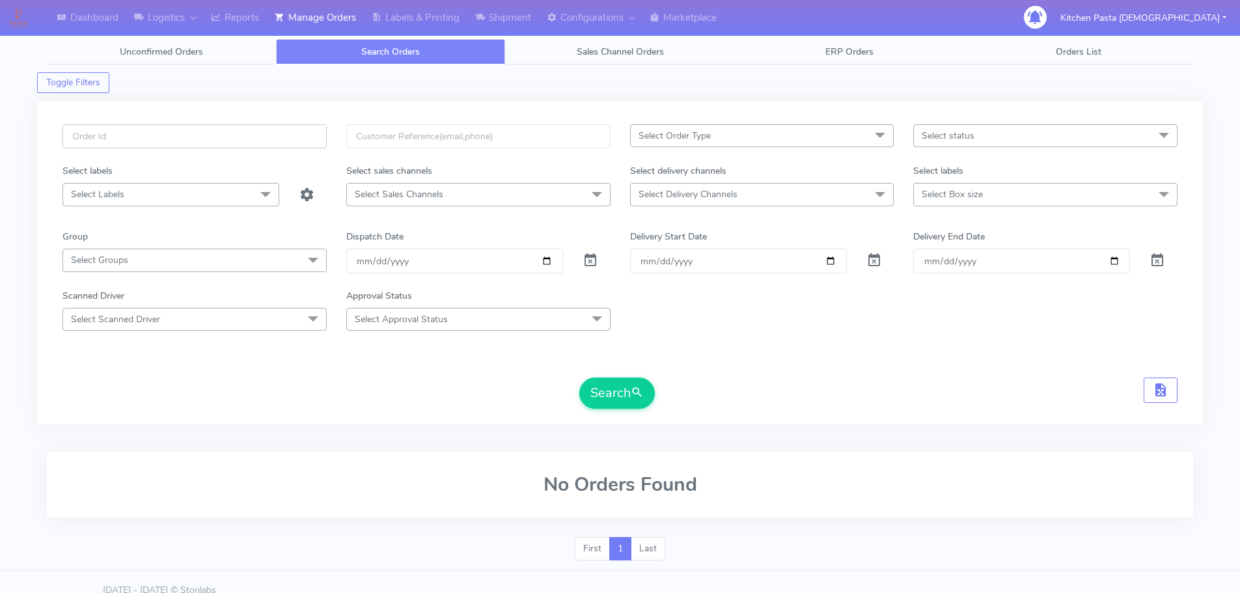
click at [247, 135] on input "text" at bounding box center [194, 136] width 264 height 24
type input "#1628653"
click at [579, 378] on button "Search" at bounding box center [617, 393] width 76 height 31
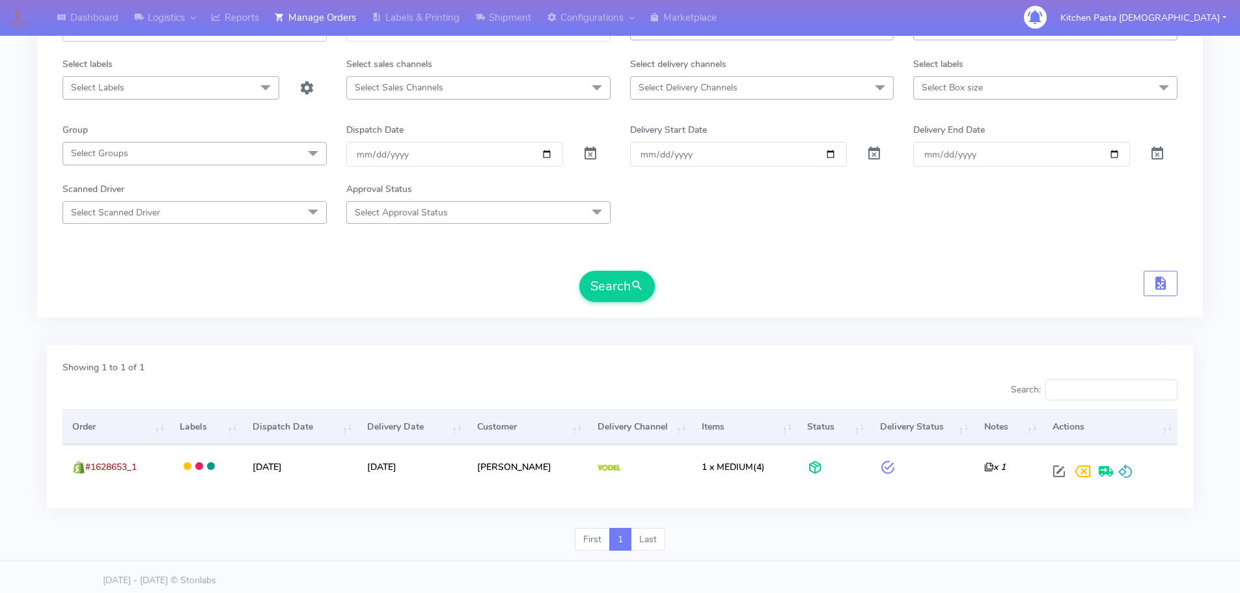
scroll to position [114, 0]
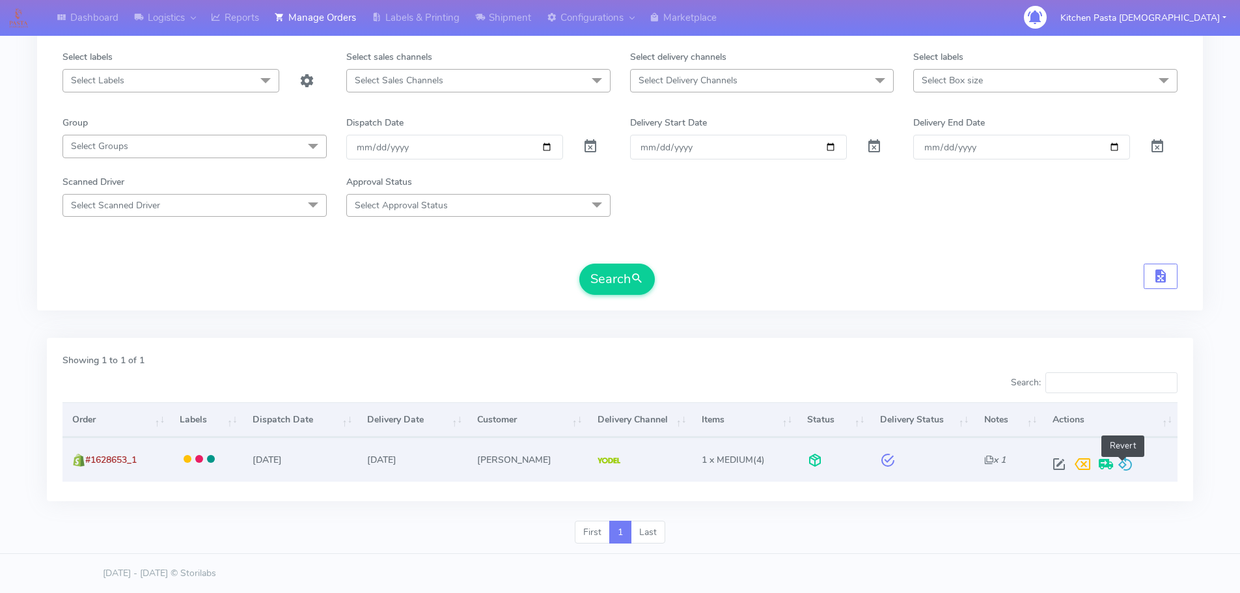
click at [1122, 461] on span at bounding box center [1126, 467] width 16 height 12
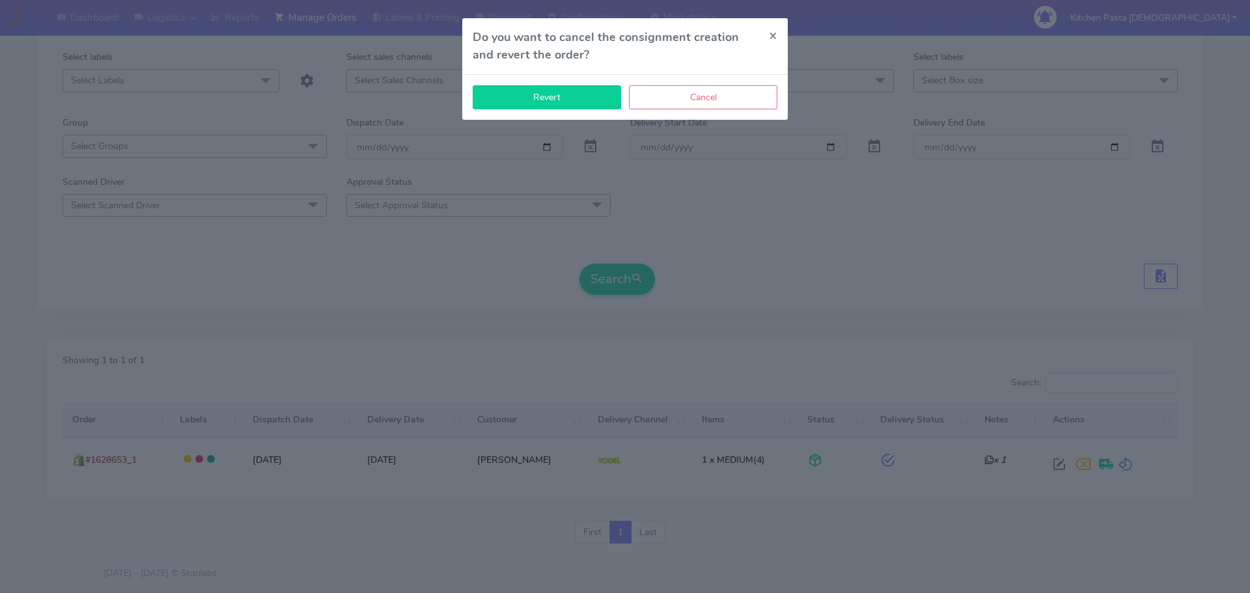
click at [572, 87] on button "Revert" at bounding box center [547, 97] width 148 height 24
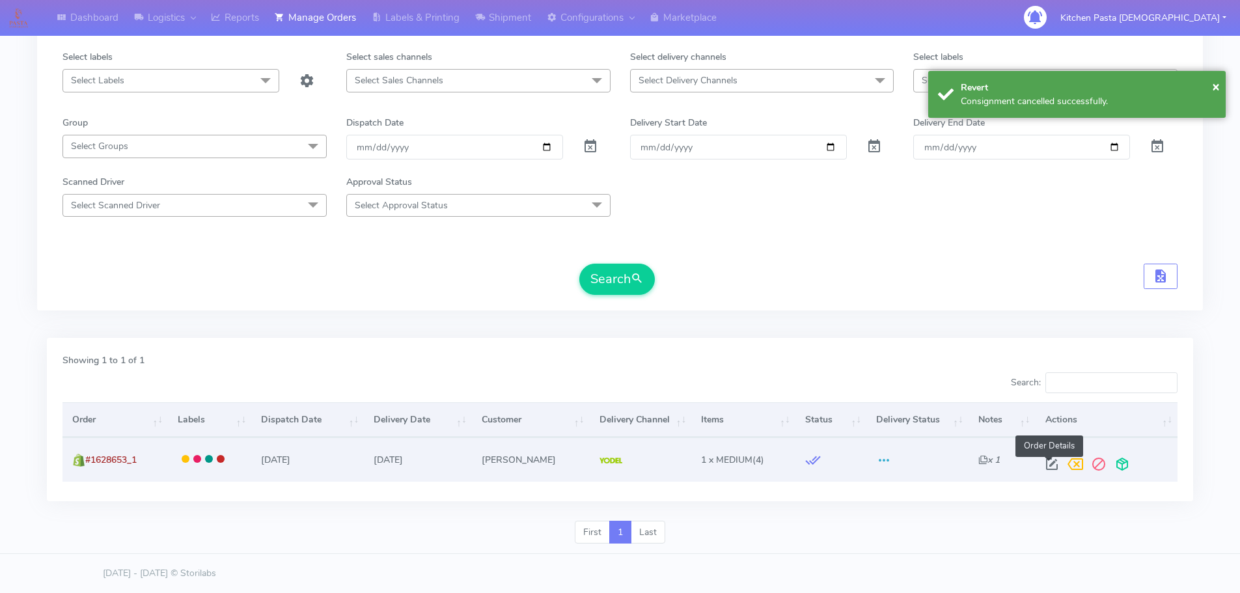
click at [1042, 461] on span at bounding box center [1051, 467] width 23 height 12
select select "5"
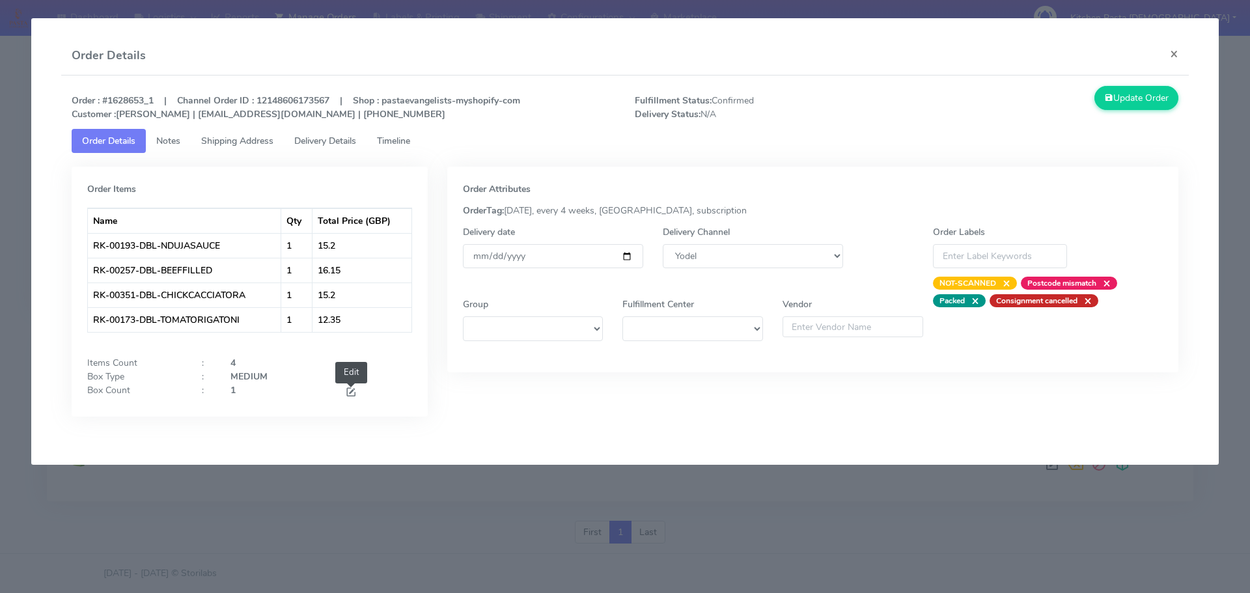
click at [353, 391] on span at bounding box center [351, 393] width 12 height 12
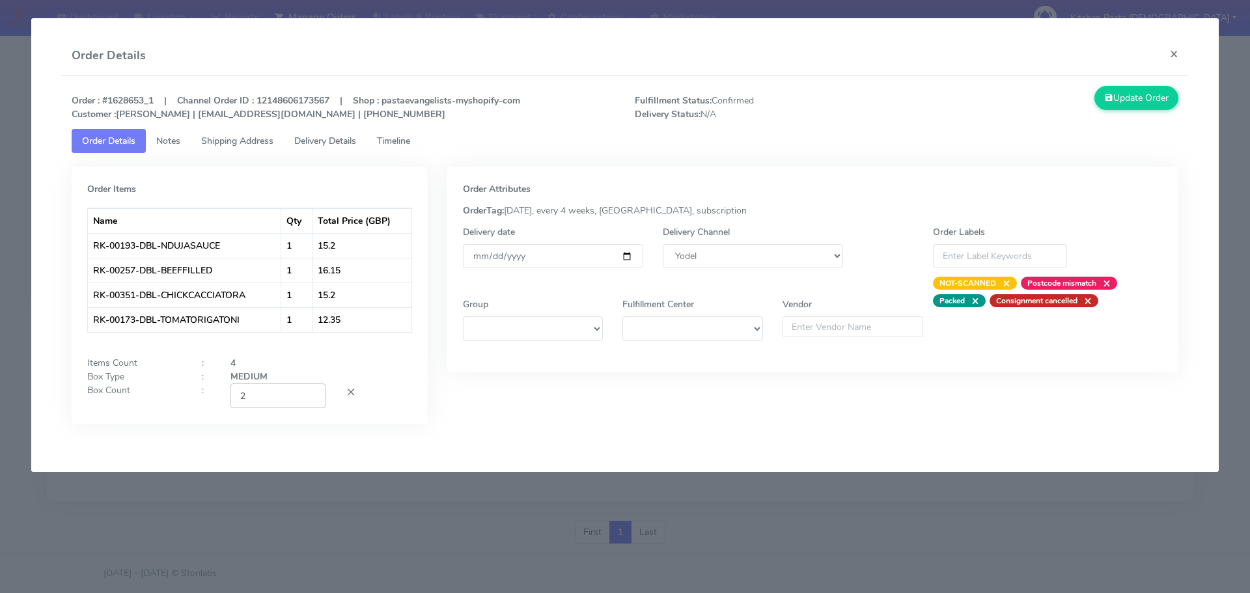
type input "2"
click at [309, 395] on input "2" at bounding box center [277, 395] width 95 height 24
click at [1131, 100] on button "Update Order" at bounding box center [1136, 98] width 85 height 24
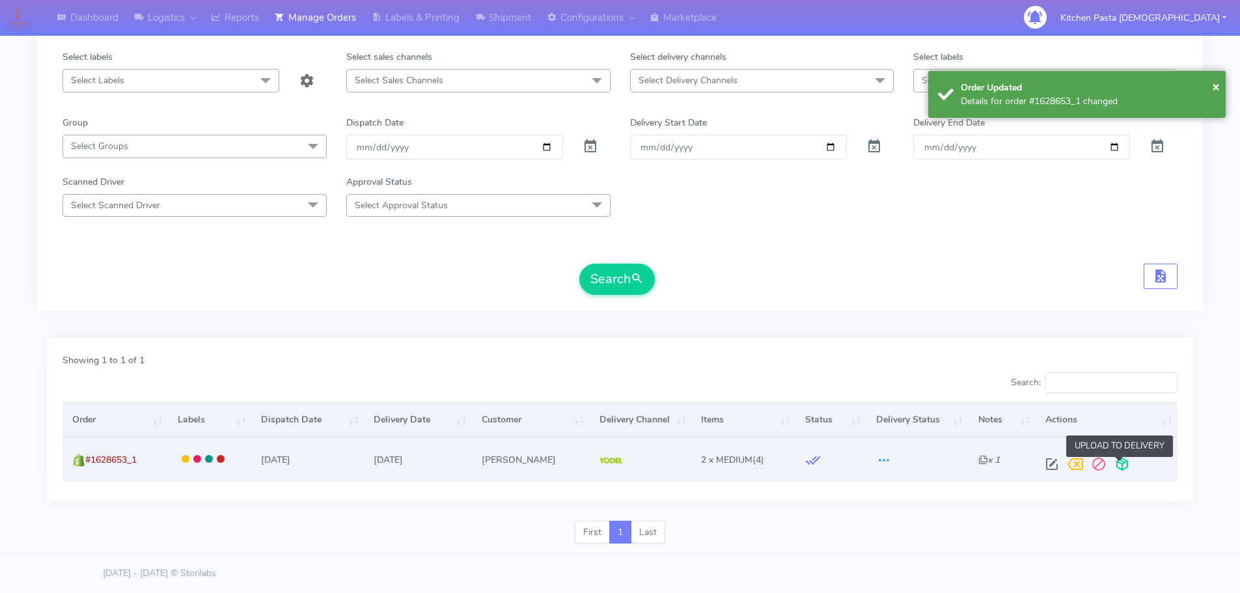
click at [1123, 471] on span at bounding box center [1122, 467] width 23 height 12
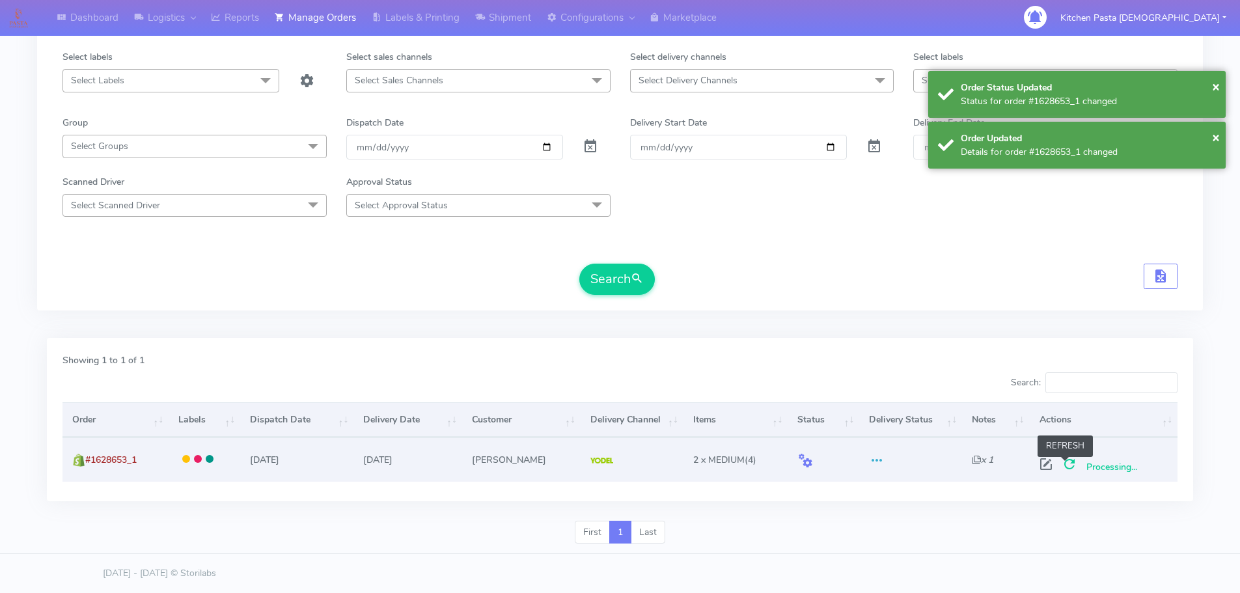
click at [1071, 466] on span at bounding box center [1069, 467] width 23 height 12
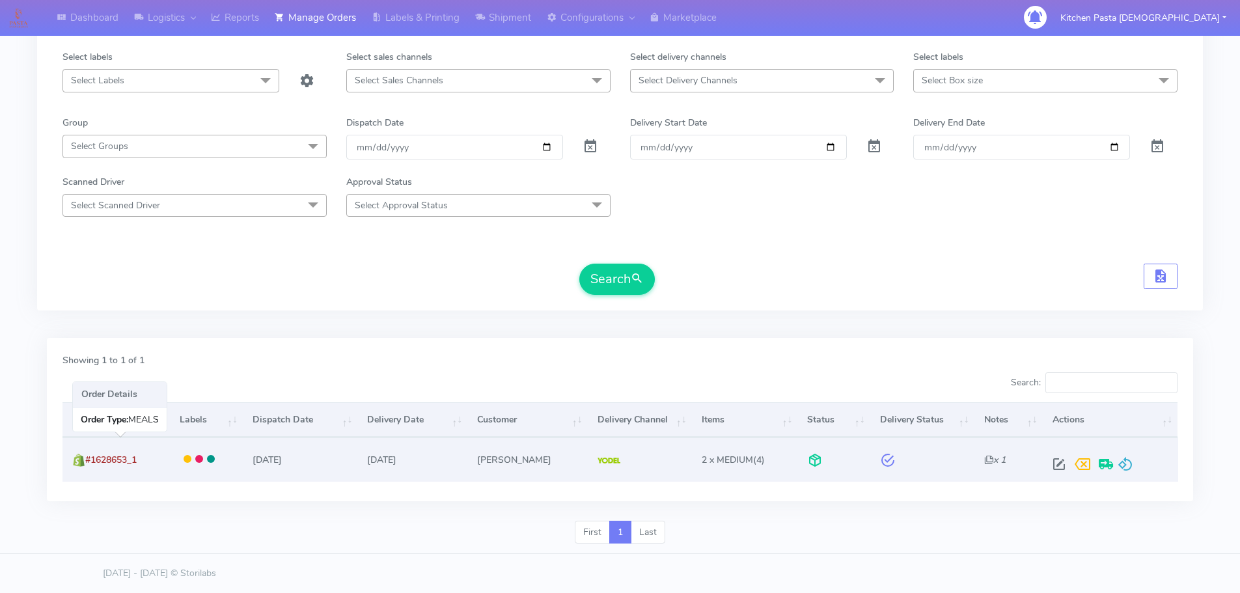
drag, startPoint x: 140, startPoint y: 454, endPoint x: 87, endPoint y: 459, distance: 53.0
click at [87, 459] on span "#1628653_1" at bounding box center [110, 460] width 51 height 12
copy span "#1628653_1"
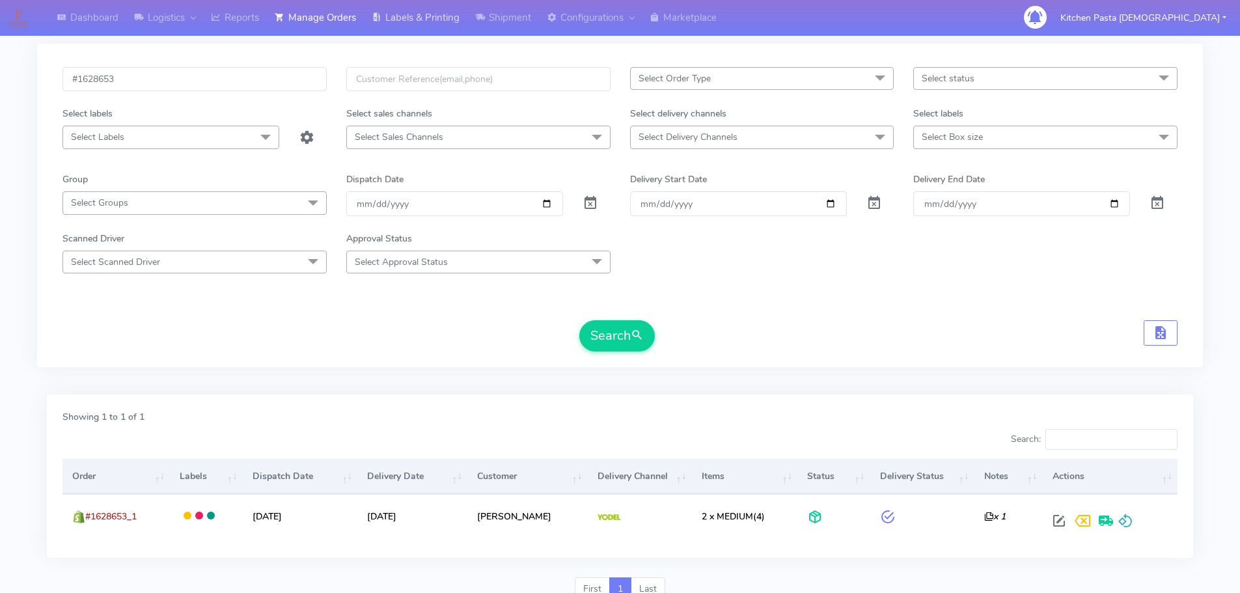
scroll to position [0, 0]
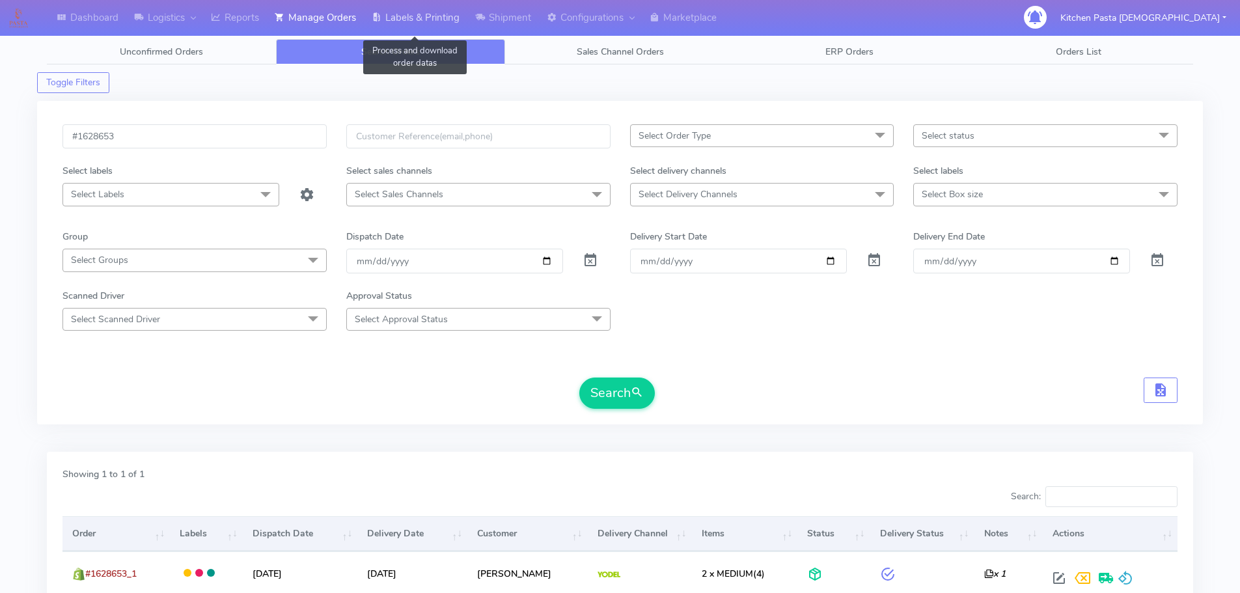
click at [409, 18] on link "Labels & Printing" at bounding box center [416, 18] width 104 height 36
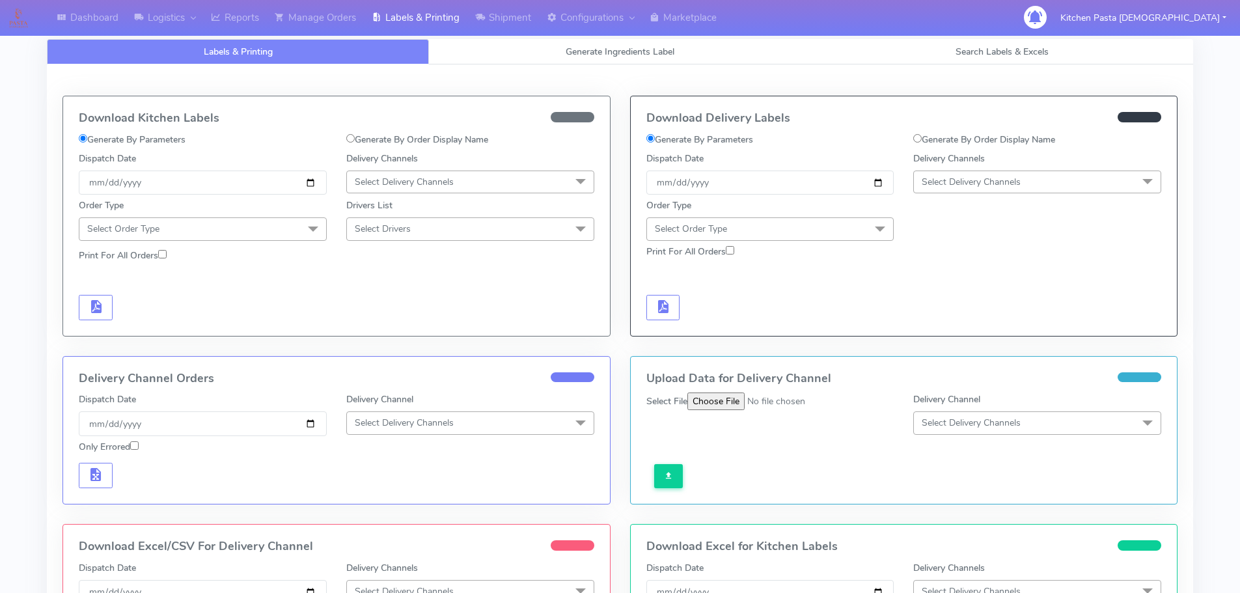
click at [933, 139] on label "Generate By Order Display Name" at bounding box center [984, 140] width 142 height 14
click at [922, 139] on input "Generate By Order Display Name" at bounding box center [917, 138] width 8 height 8
radio input "true"
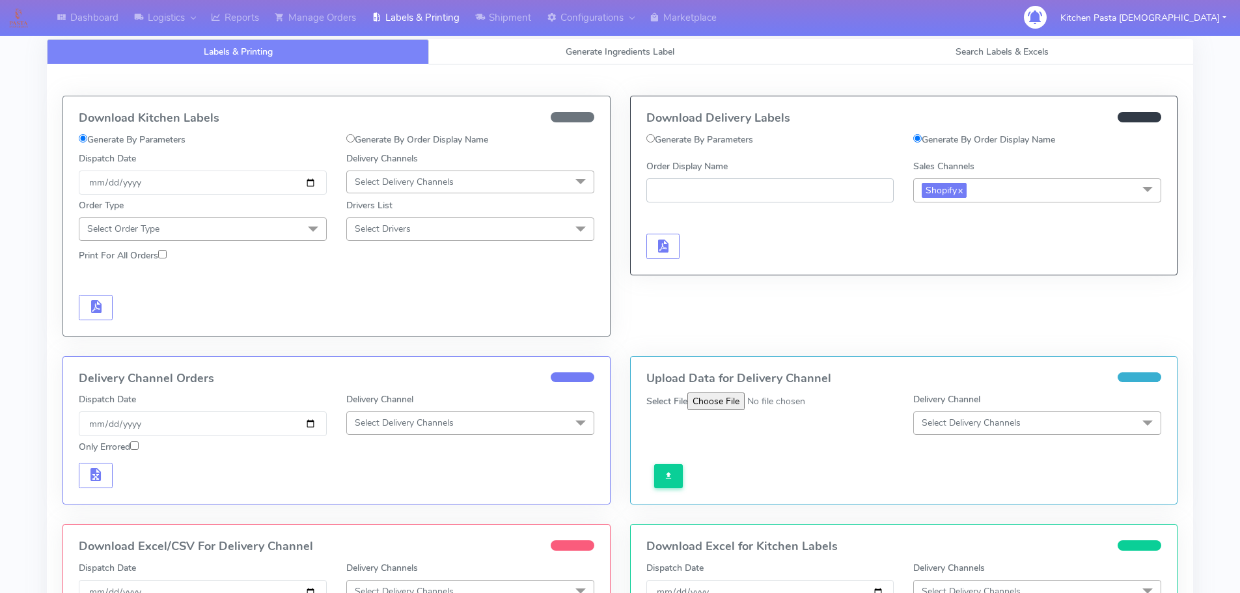
paste input "#1628653_1"
type input "#1628653_1"
click at [671, 240] on button "button" at bounding box center [663, 246] width 34 height 25
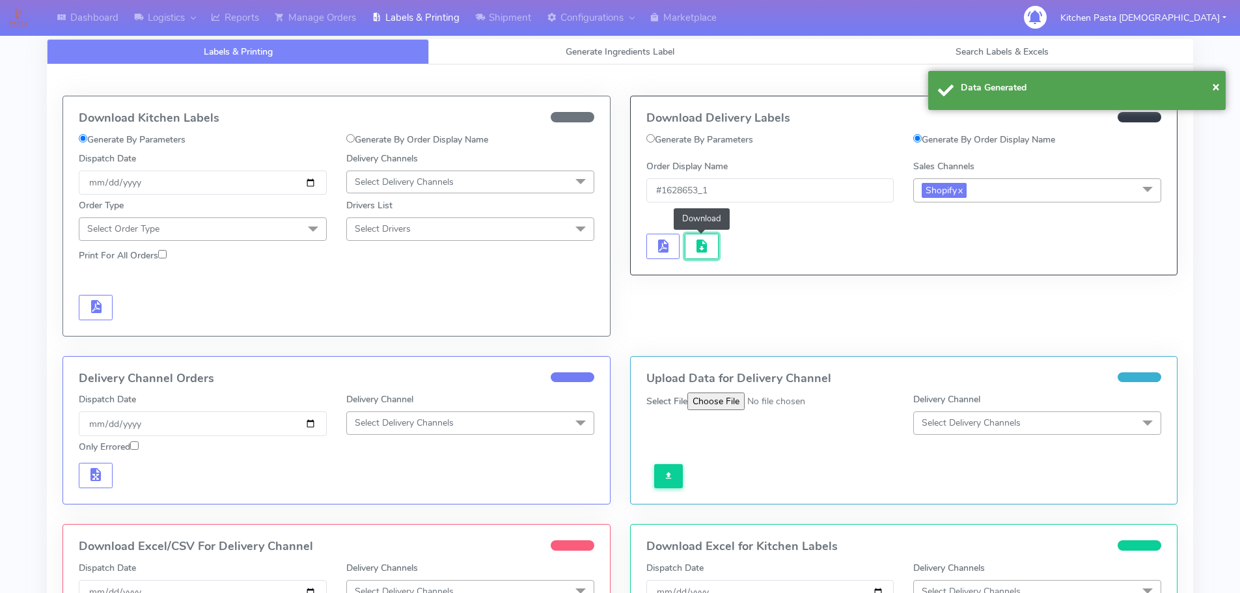
click at [697, 245] on span "button" at bounding box center [702, 249] width 16 height 12
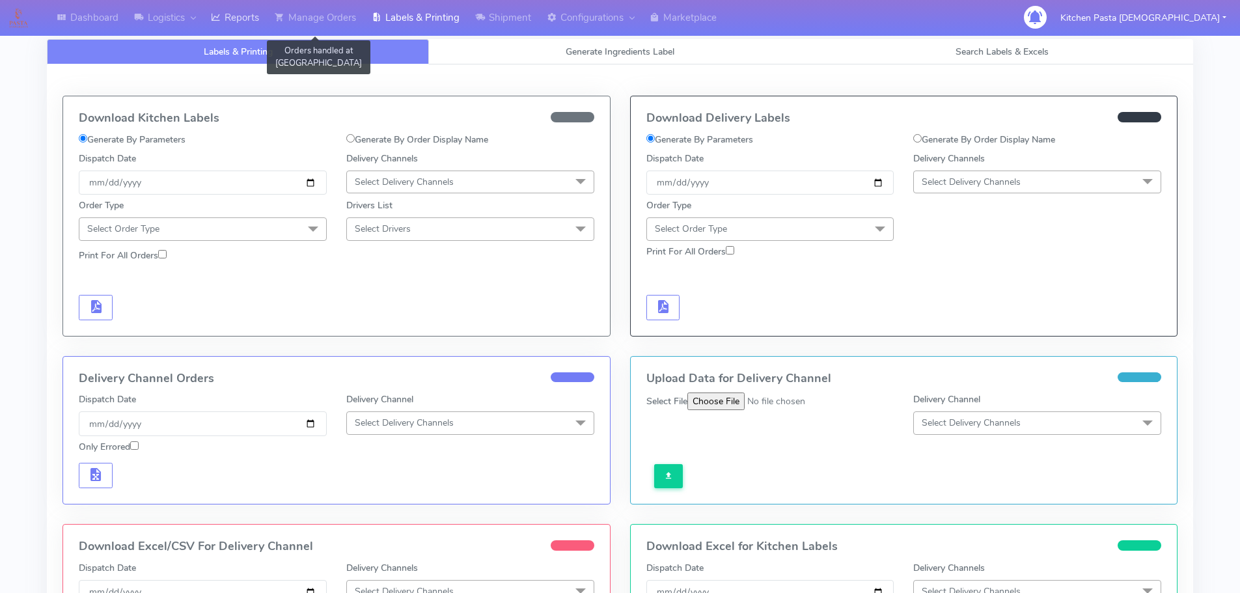
click at [260, 17] on link "Reports" at bounding box center [235, 18] width 64 height 36
